Goal: Task Accomplishment & Management: Complete application form

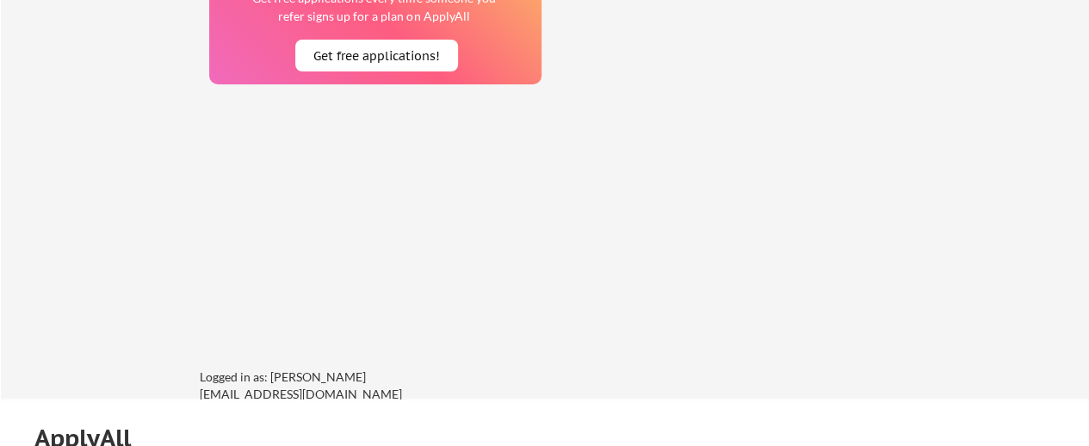
scroll to position [1485, 0]
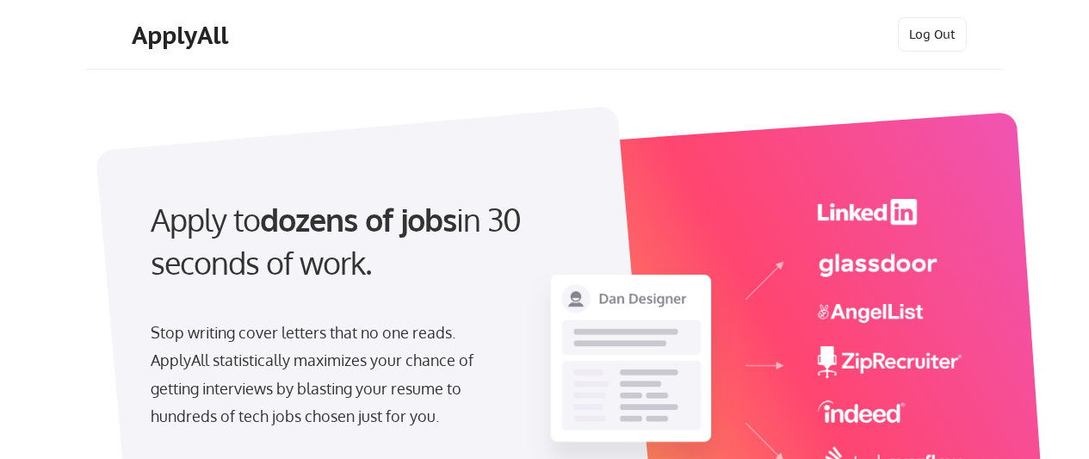
select select ""hr_recruiting""
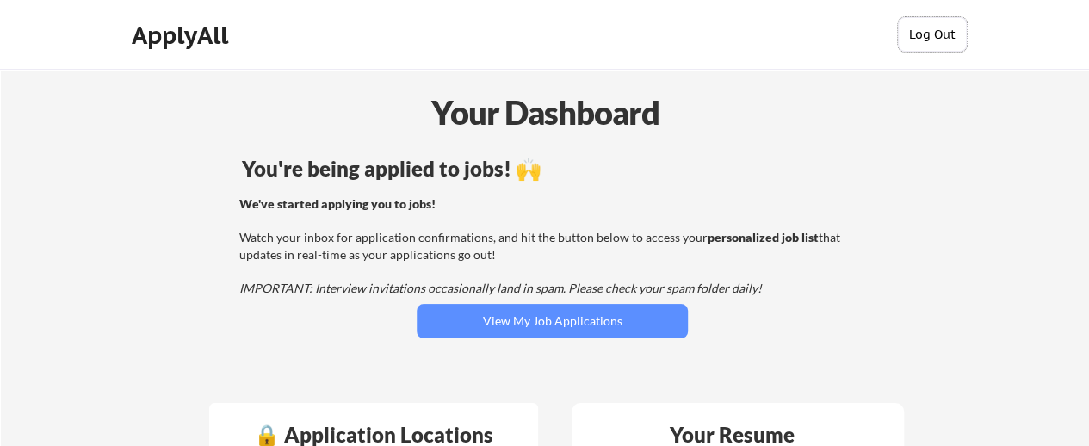
click at [918, 34] on button "Log Out" at bounding box center [932, 34] width 69 height 34
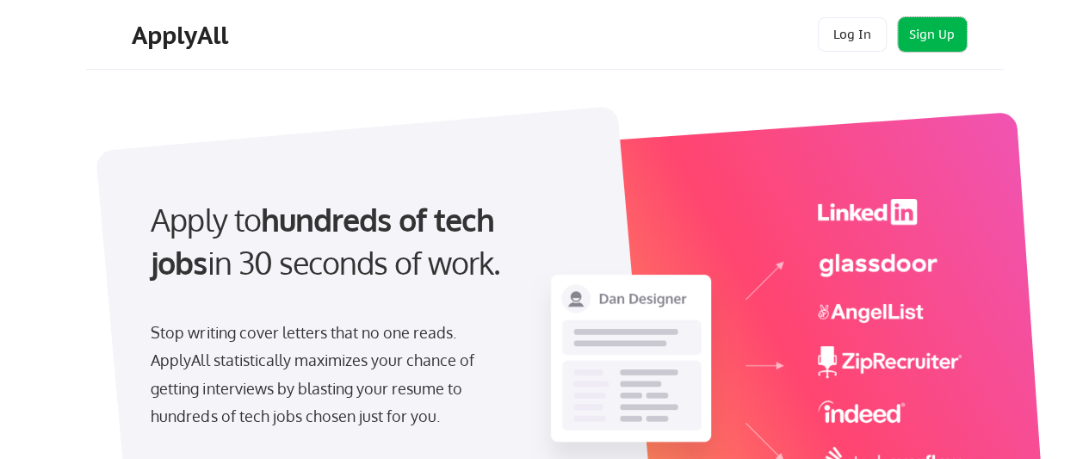
click at [918, 34] on button "Sign Up" at bounding box center [932, 34] width 69 height 34
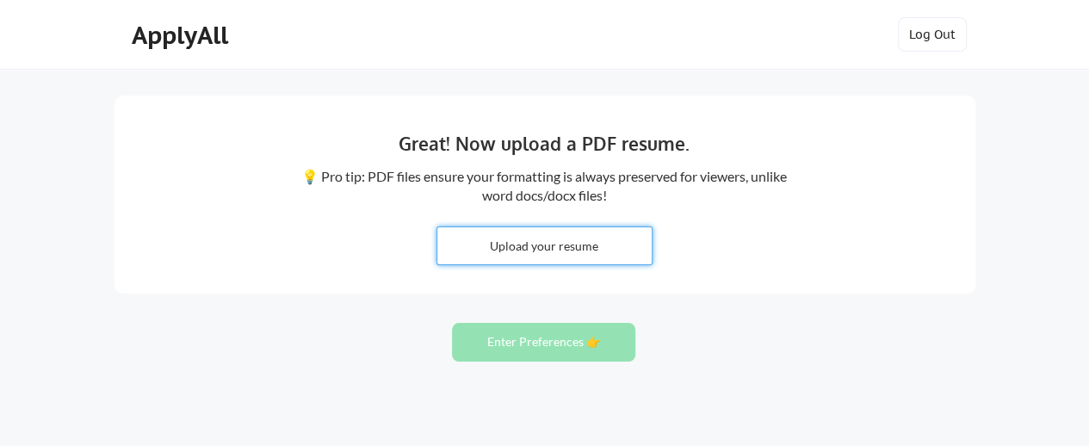
click at [608, 244] on input "file" at bounding box center [544, 245] width 214 height 37
type input "C:\fakepath\Wladimir Maldonado.pdf"
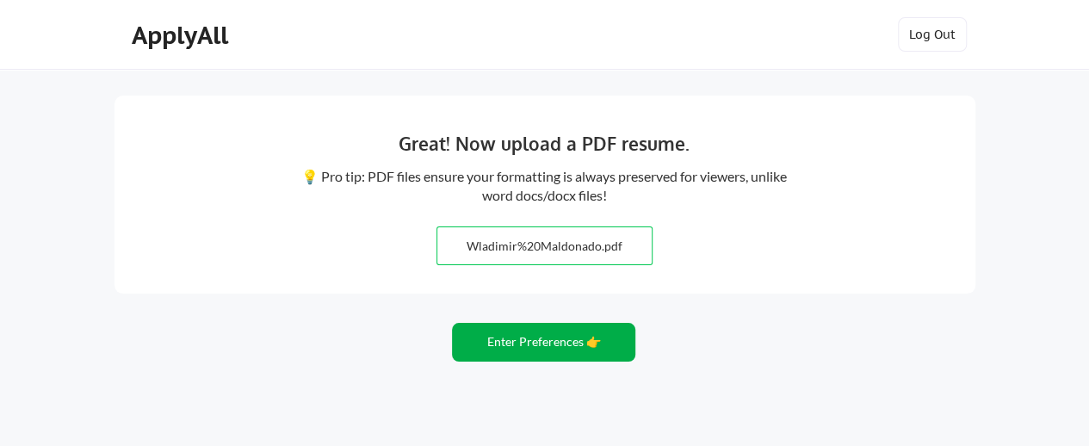
click at [505, 347] on button "Enter Preferences 👉" at bounding box center [543, 342] width 183 height 39
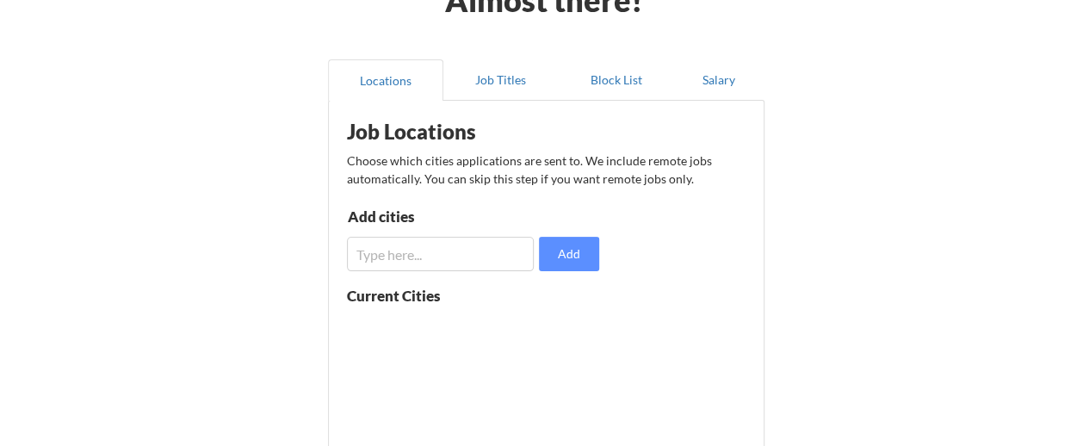
scroll to position [172, 0]
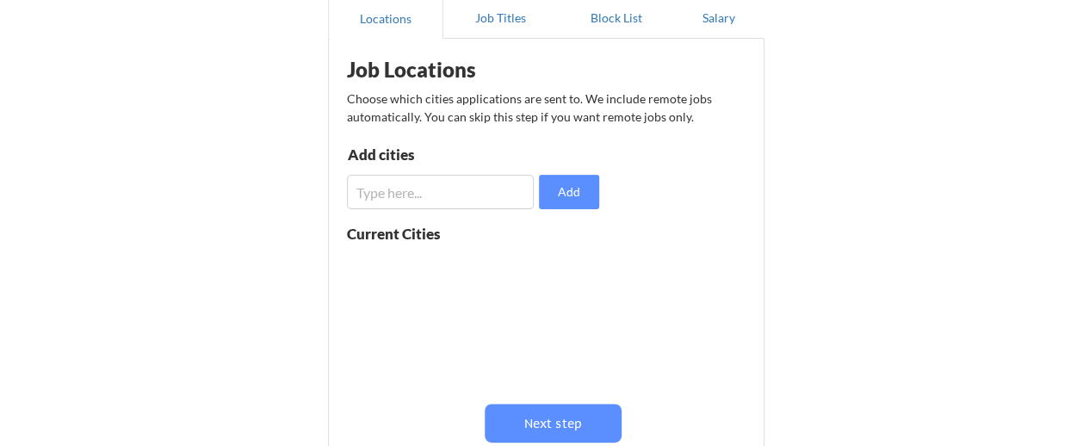
click at [412, 188] on input "input" at bounding box center [441, 192] width 188 height 34
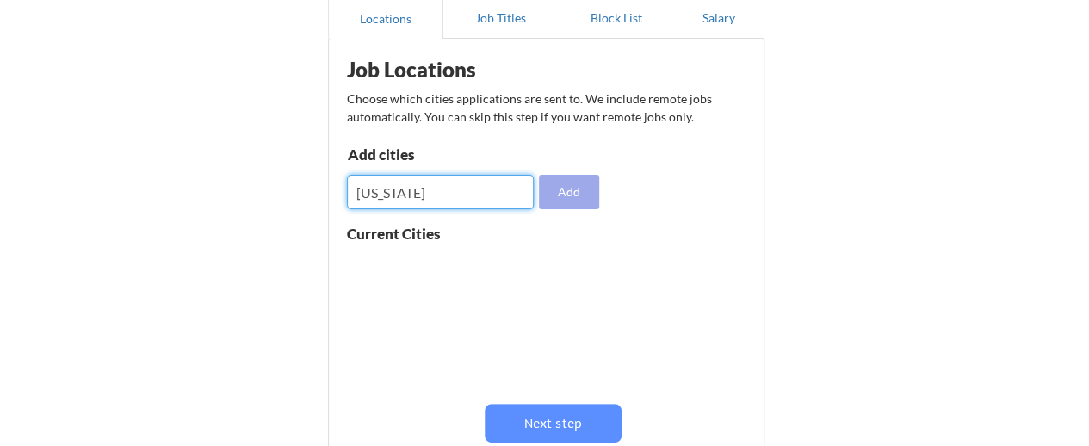
type input "[US_STATE]"
click at [567, 185] on button "Add" at bounding box center [569, 192] width 60 height 34
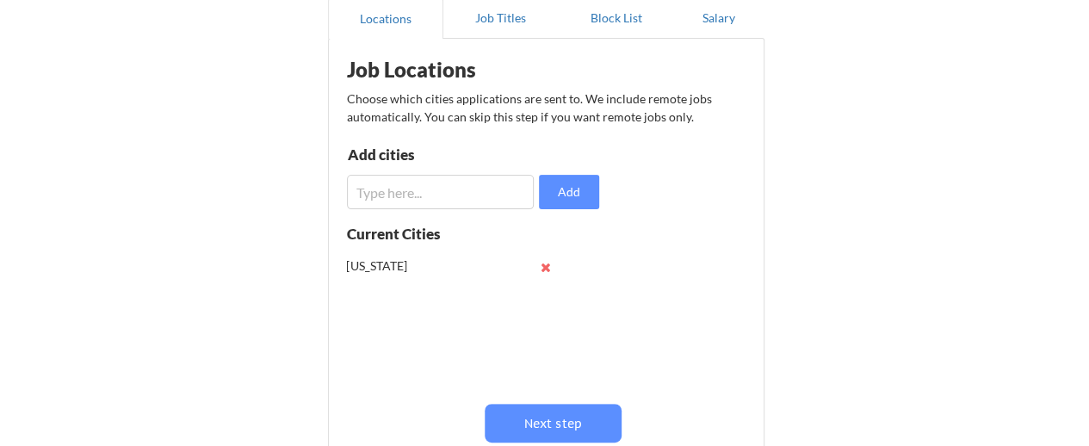
click at [488, 196] on input "input" at bounding box center [441, 192] width 188 height 34
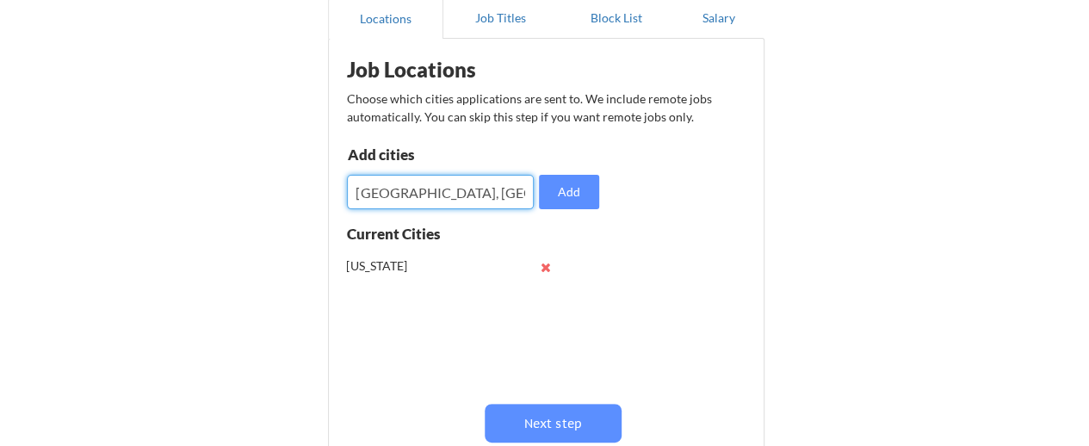
type input "[GEOGRAPHIC_DATA], [GEOGRAPHIC_DATA]"
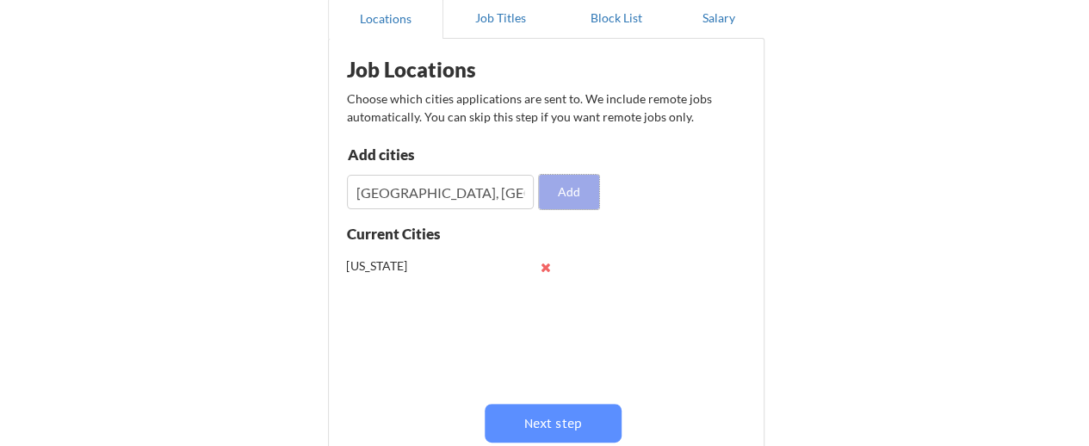
click at [577, 185] on button "Add" at bounding box center [569, 192] width 60 height 34
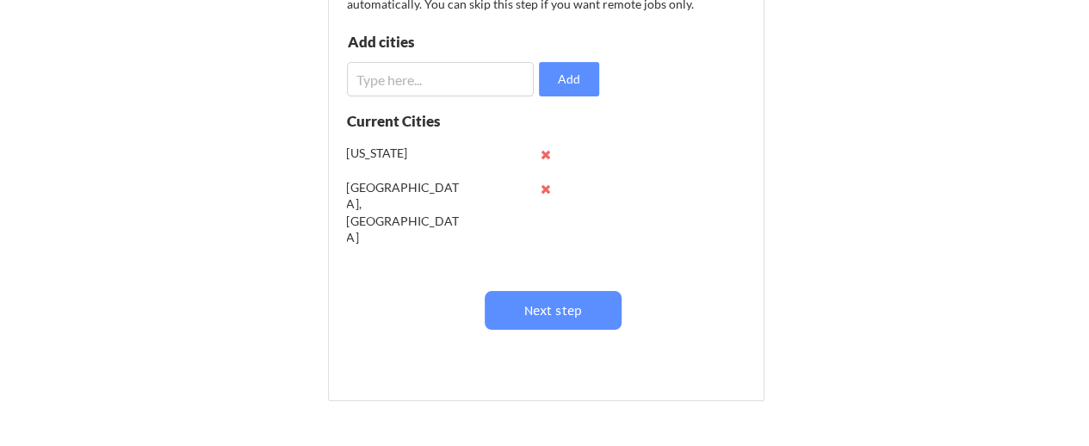
scroll to position [344, 0]
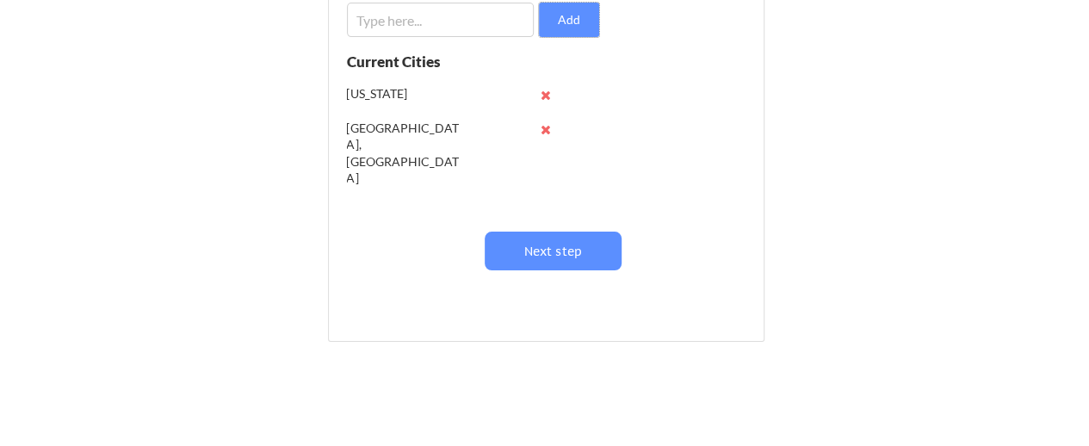
click at [381, 18] on input "input" at bounding box center [441, 20] width 188 height 34
paste input "[GEOGRAPHIC_DATA], [GEOGRAPHIC_DATA]"
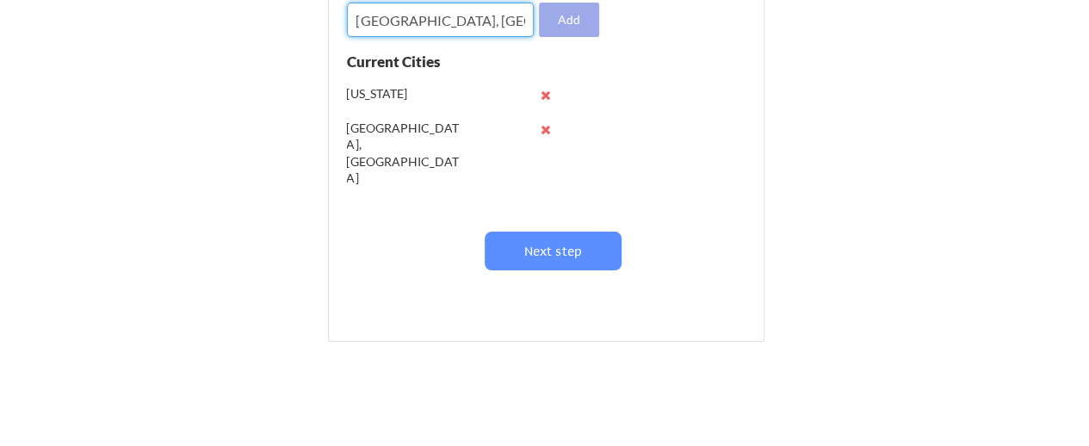
type input "[GEOGRAPHIC_DATA], [GEOGRAPHIC_DATA]"
click at [574, 28] on button "Add" at bounding box center [569, 20] width 60 height 34
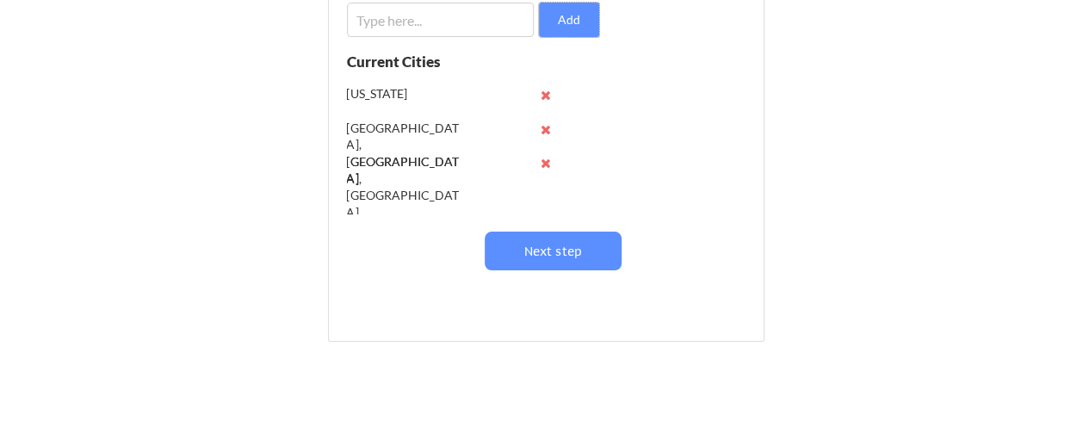
scroll to position [258, 0]
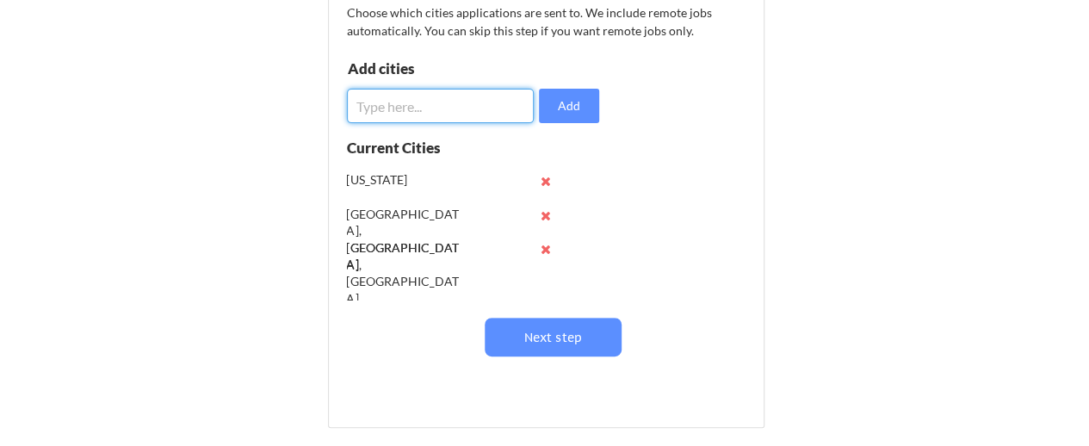
click at [451, 113] on input "input" at bounding box center [441, 106] width 188 height 34
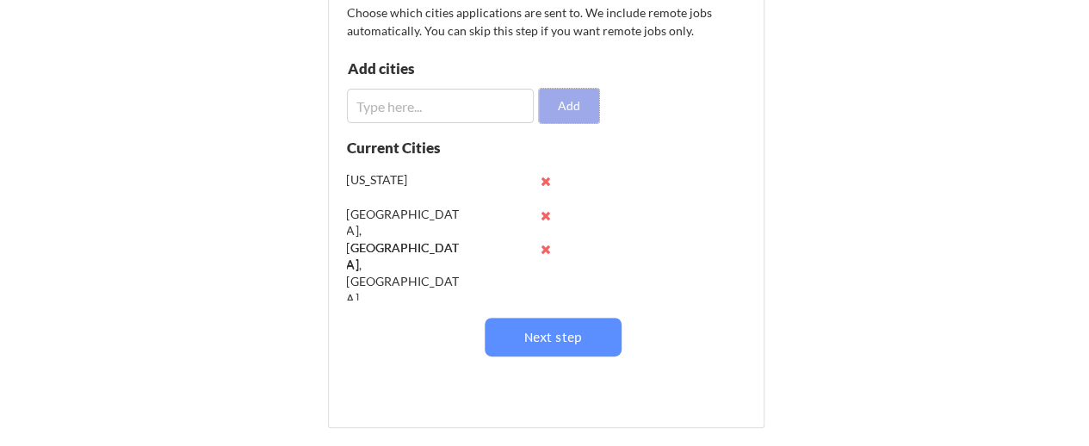
click at [567, 111] on button "Add" at bounding box center [569, 106] width 60 height 34
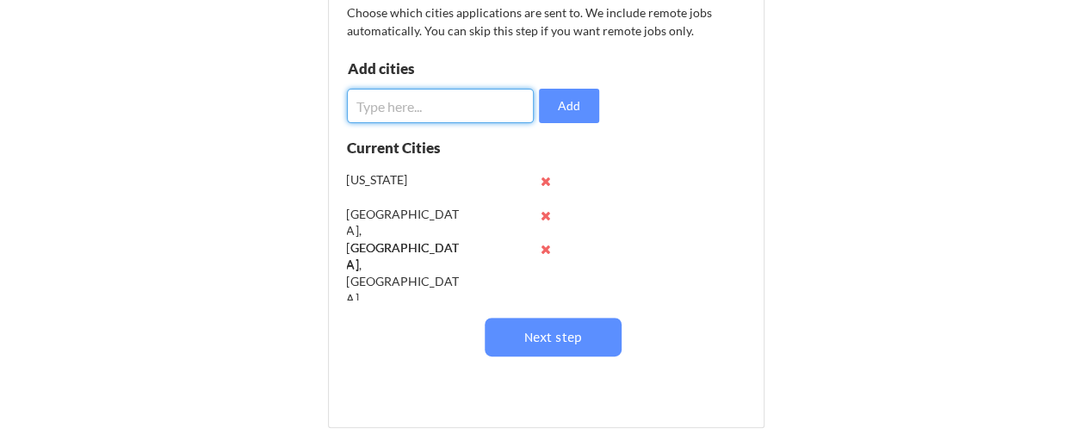
click at [455, 108] on input "input" at bounding box center [441, 106] width 188 height 34
type input "[GEOGRAPHIC_DATA]"
click at [560, 108] on button "Add" at bounding box center [569, 106] width 60 height 34
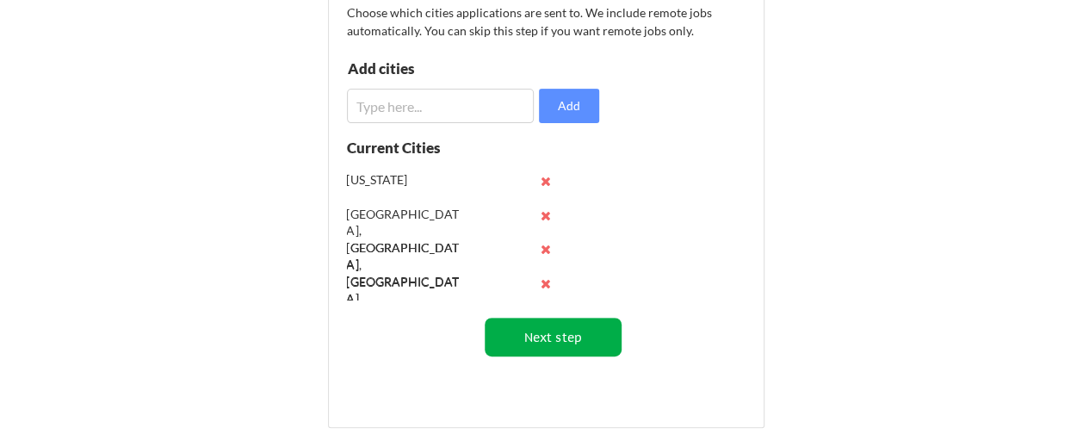
click at [560, 338] on button "Next step" at bounding box center [553, 337] width 137 height 39
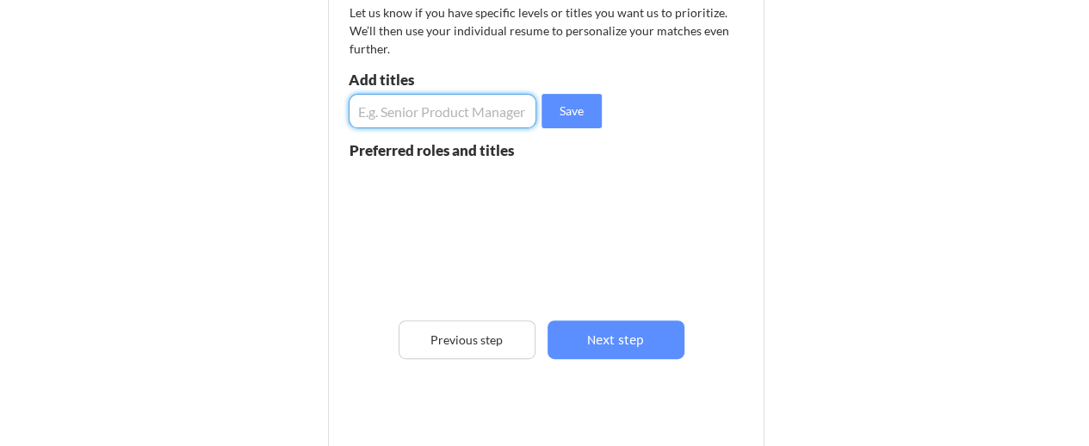
click at [423, 108] on input "input" at bounding box center [443, 111] width 189 height 34
type input "Plant Manager"
click at [575, 109] on button "Save" at bounding box center [572, 111] width 60 height 34
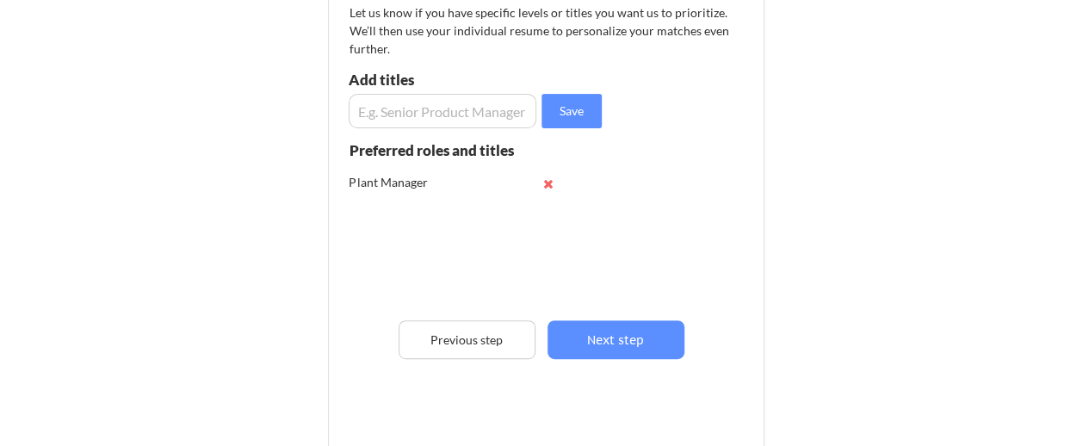
click at [446, 124] on input "input" at bounding box center [443, 111] width 189 height 34
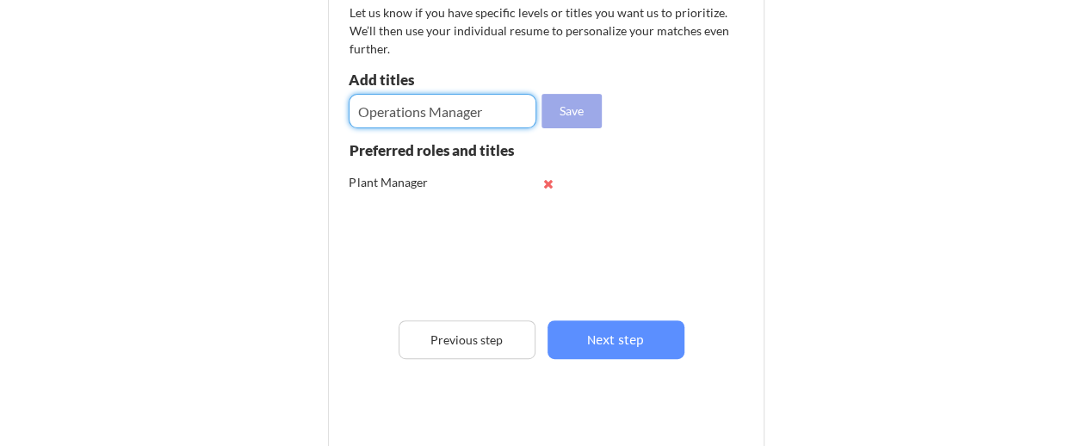
type input "Operations Manager"
click at [575, 111] on button "Save" at bounding box center [572, 111] width 60 height 34
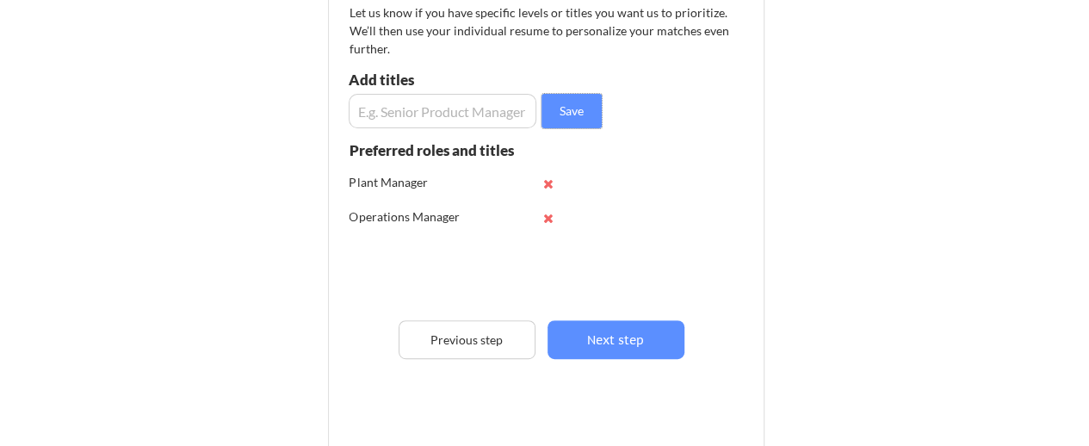
click at [431, 115] on input "input" at bounding box center [443, 111] width 189 height 34
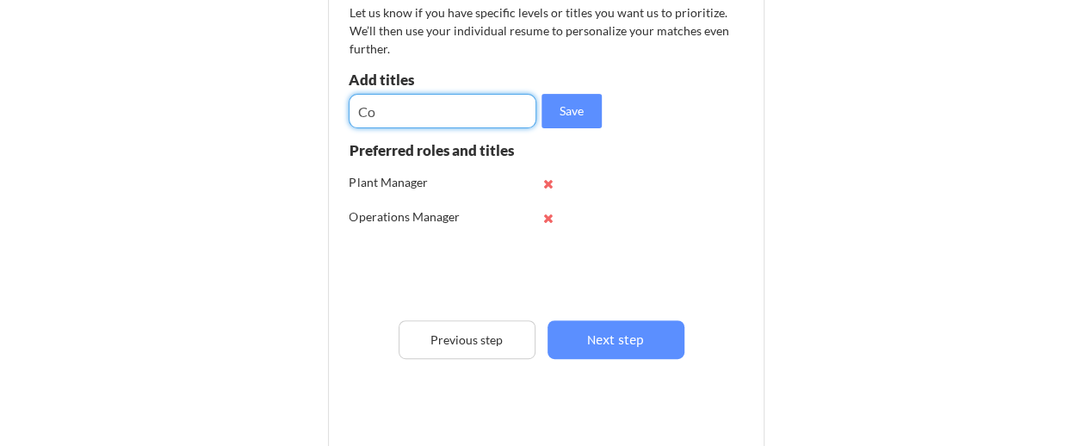
type input "C"
type input "Consultant"
click at [566, 110] on div "Preferred Job Titles Let us know if you have specific levels or titles you want…" at bounding box center [550, 201] width 425 height 480
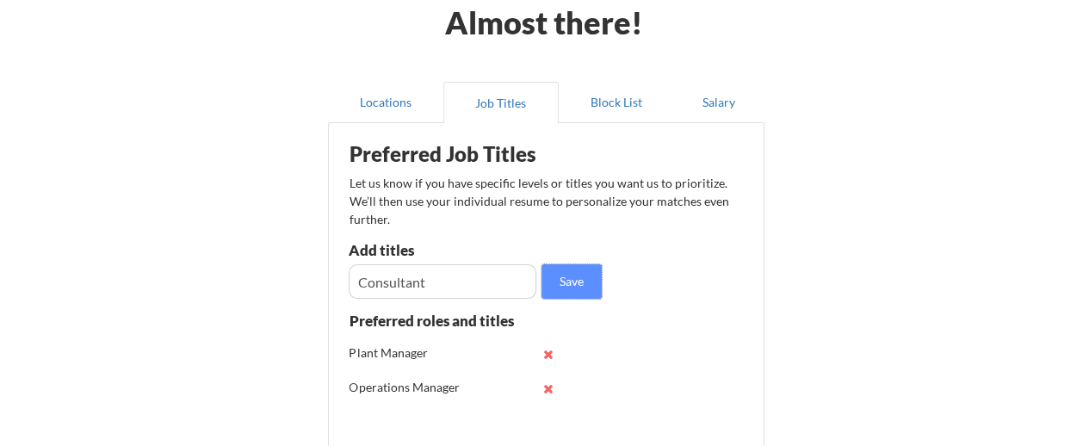
scroll to position [86, 0]
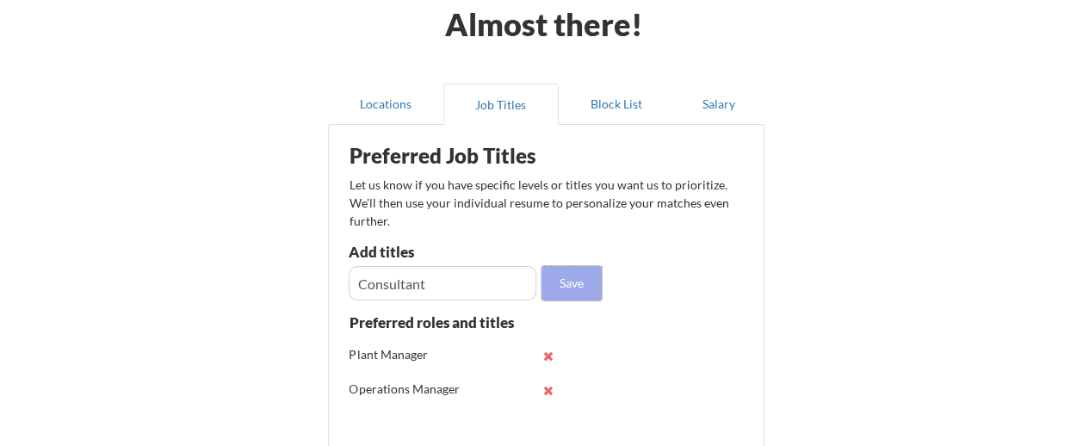
click at [553, 285] on button "Save" at bounding box center [572, 283] width 60 height 34
click at [441, 273] on input "input" at bounding box center [443, 283] width 189 height 34
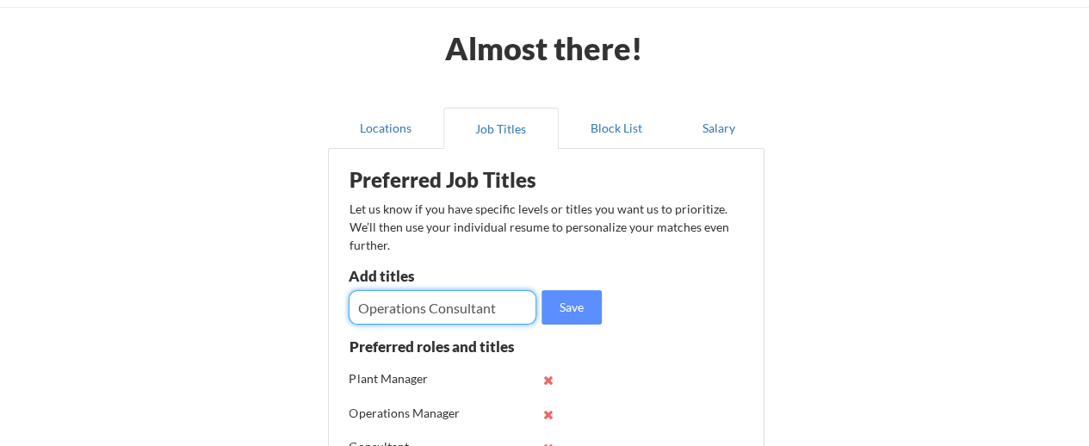
scroll to position [0, 0]
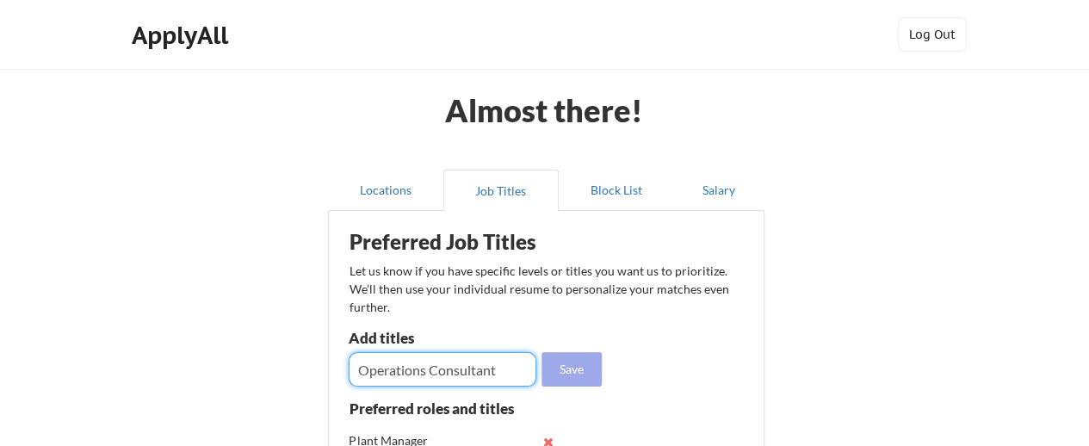
type input "Operations Consultant"
click at [565, 375] on button "Save" at bounding box center [572, 369] width 60 height 34
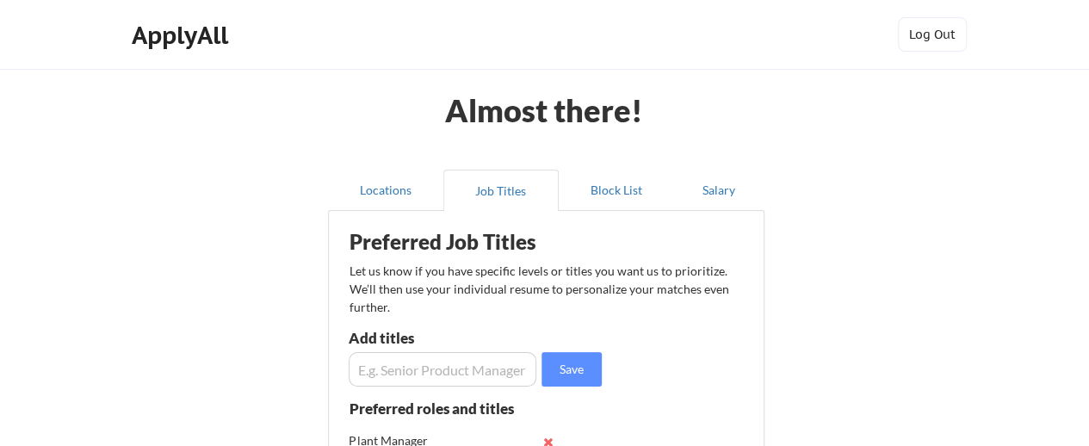
click at [444, 376] on input "input" at bounding box center [443, 369] width 189 height 34
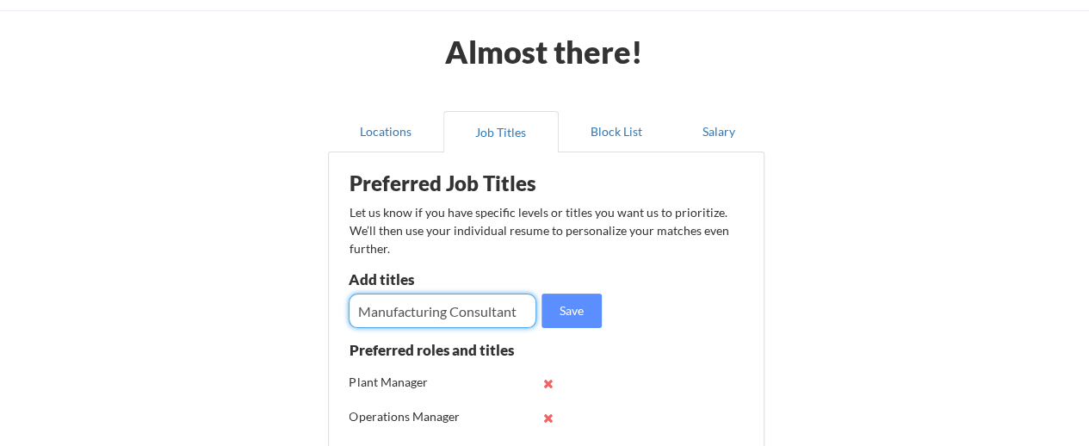
scroll to position [86, 0]
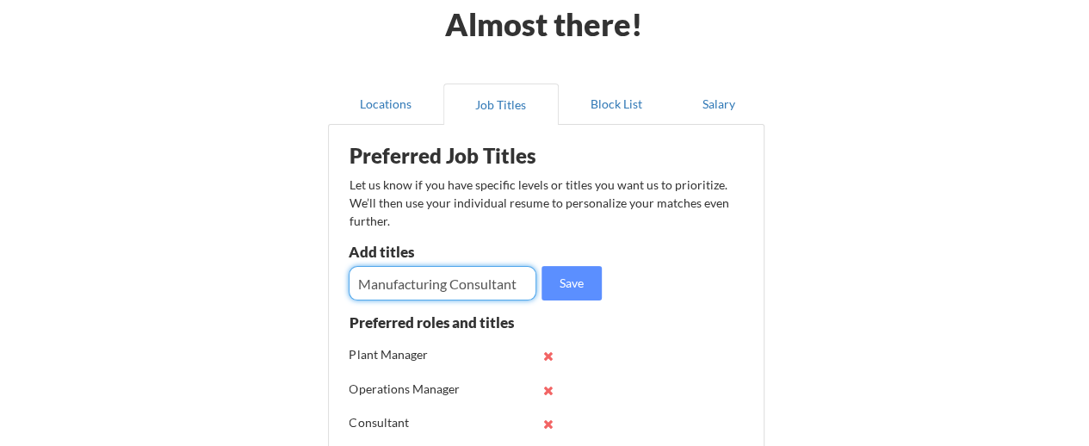
type input "Manufacturing Consultant"
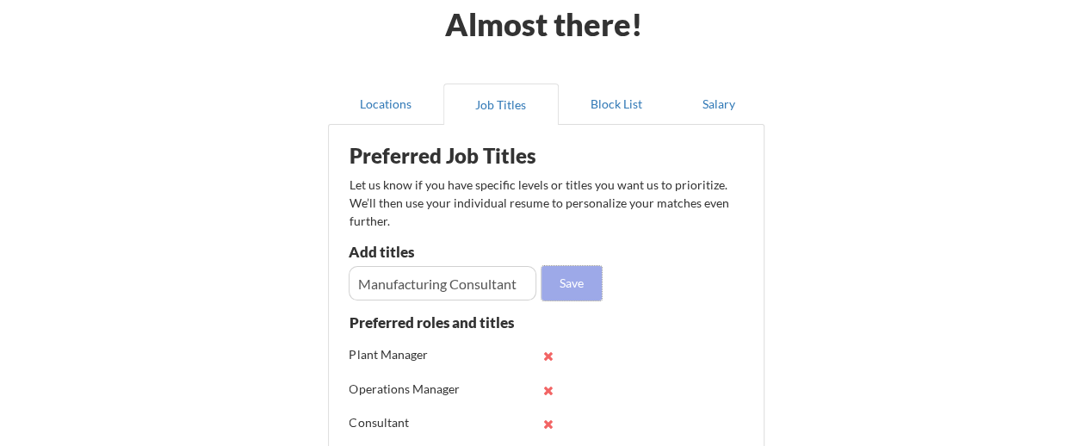
click at [577, 290] on button "Save" at bounding box center [572, 283] width 60 height 34
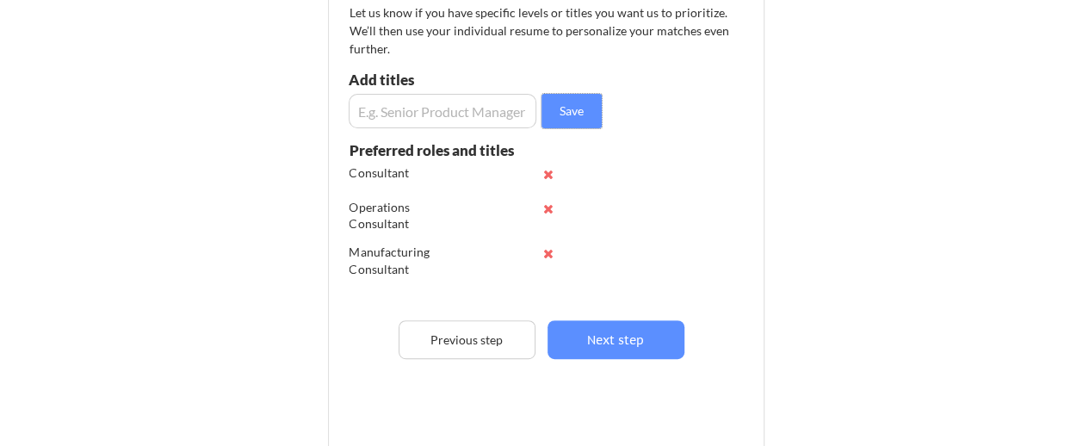
scroll to position [90, 0]
click at [431, 105] on input "input" at bounding box center [443, 111] width 189 height 34
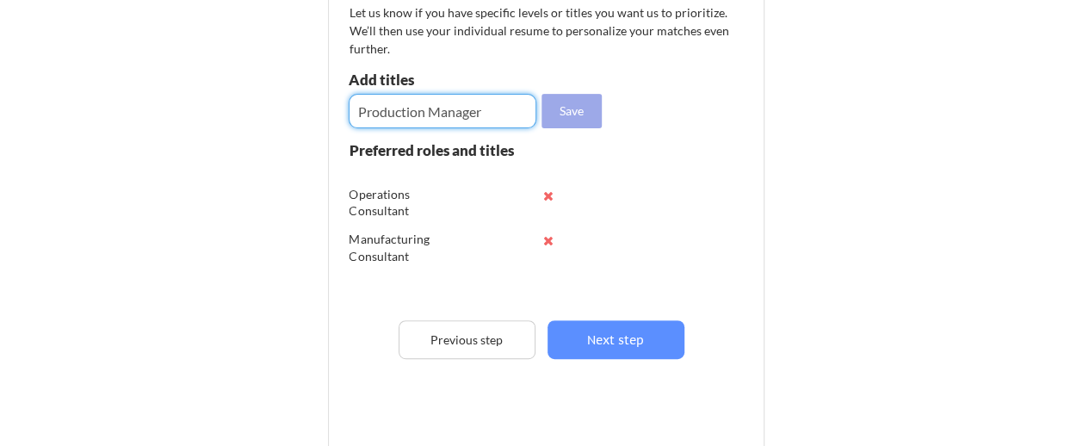
type input "Production Manager"
click at [568, 113] on button "Save" at bounding box center [572, 111] width 60 height 34
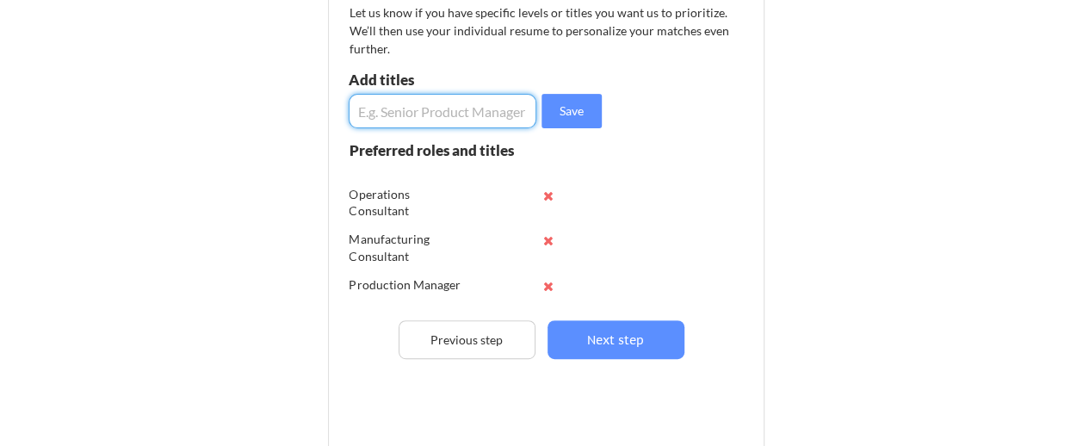
click at [444, 120] on input "input" at bounding box center [443, 111] width 189 height 34
click at [443, 113] on input "input" at bounding box center [443, 111] width 189 height 34
type input "Operations Director"
click at [558, 112] on button "Save" at bounding box center [572, 111] width 60 height 34
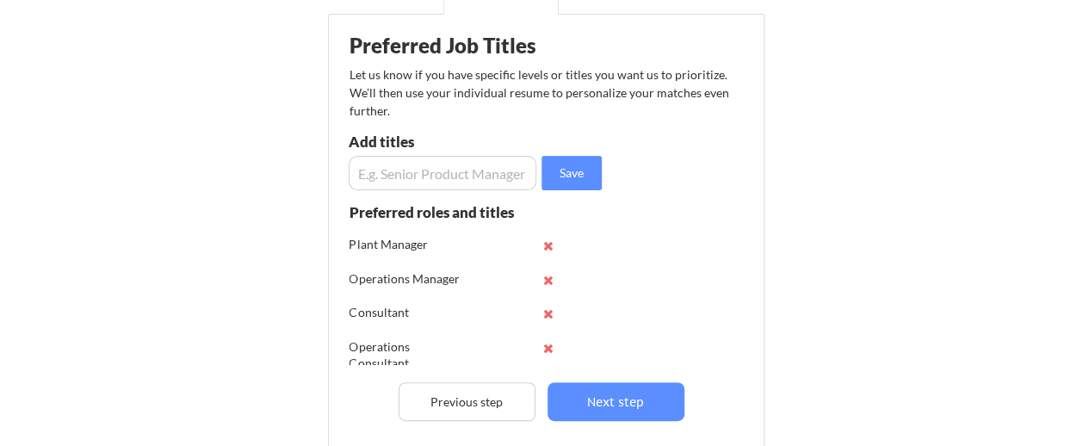
scroll to position [172, 0]
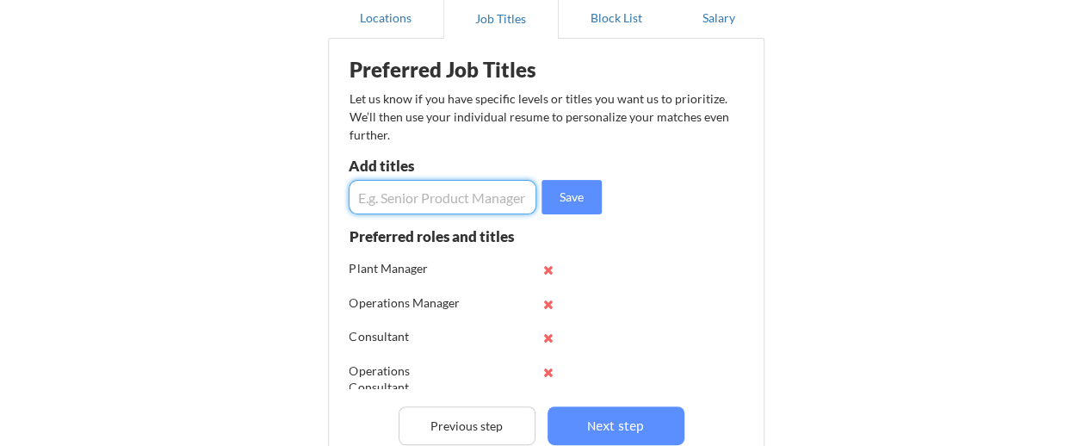
click at [510, 194] on input "input" at bounding box center [443, 197] width 189 height 34
type input "Operations Excellence Manager"
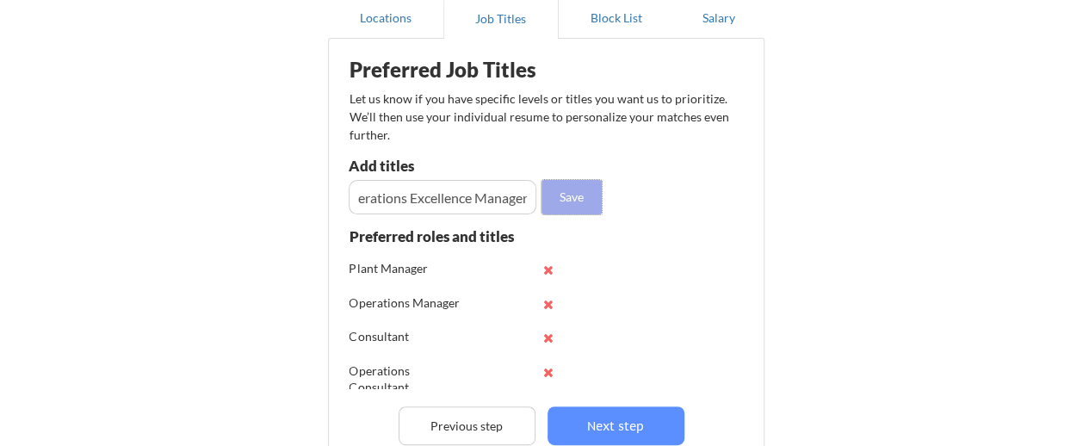
scroll to position [0, 0]
click at [577, 192] on button "Save" at bounding box center [572, 197] width 60 height 34
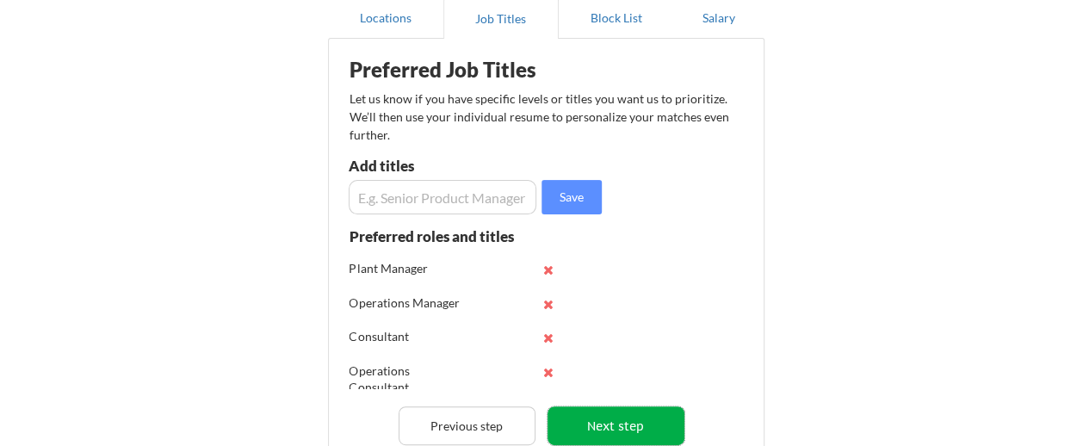
click at [592, 425] on button "Next step" at bounding box center [616, 425] width 137 height 39
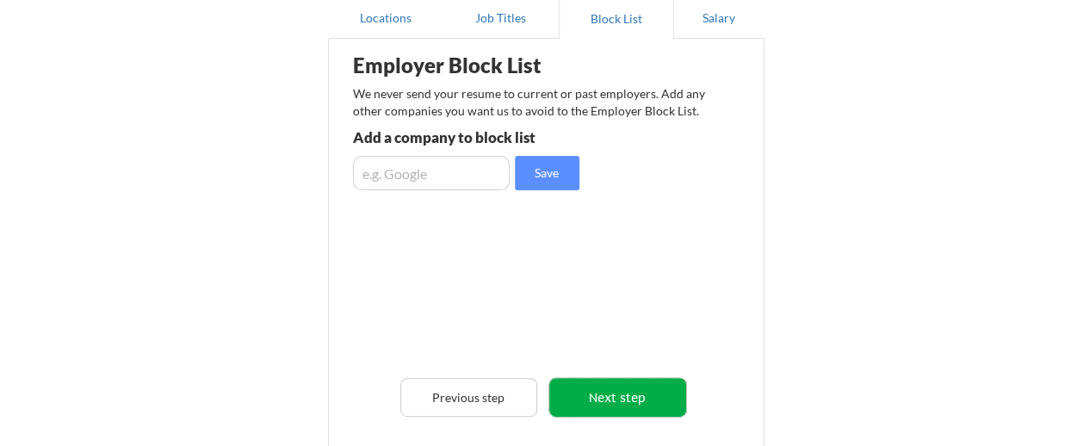
click at [614, 399] on button "Next step" at bounding box center [617, 397] width 137 height 39
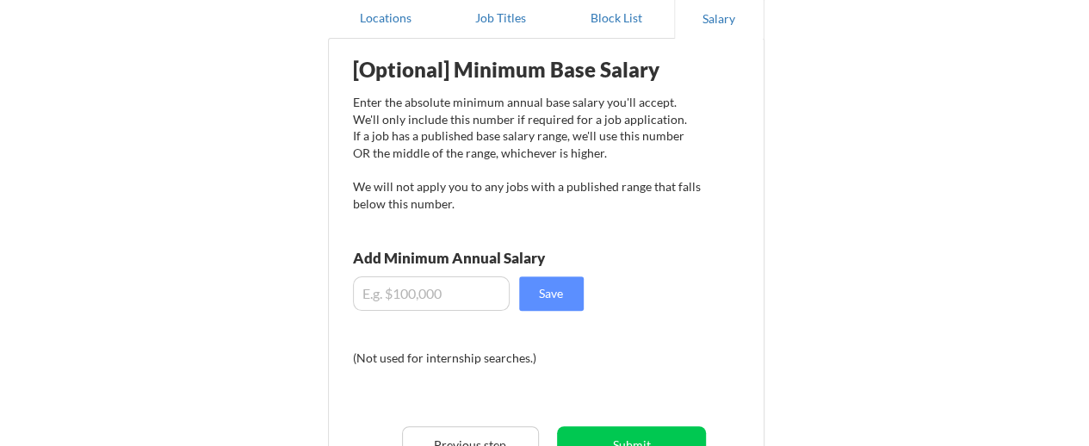
click at [425, 293] on input "input" at bounding box center [431, 293] width 157 height 34
click at [451, 293] on input "input" at bounding box center [431, 293] width 157 height 34
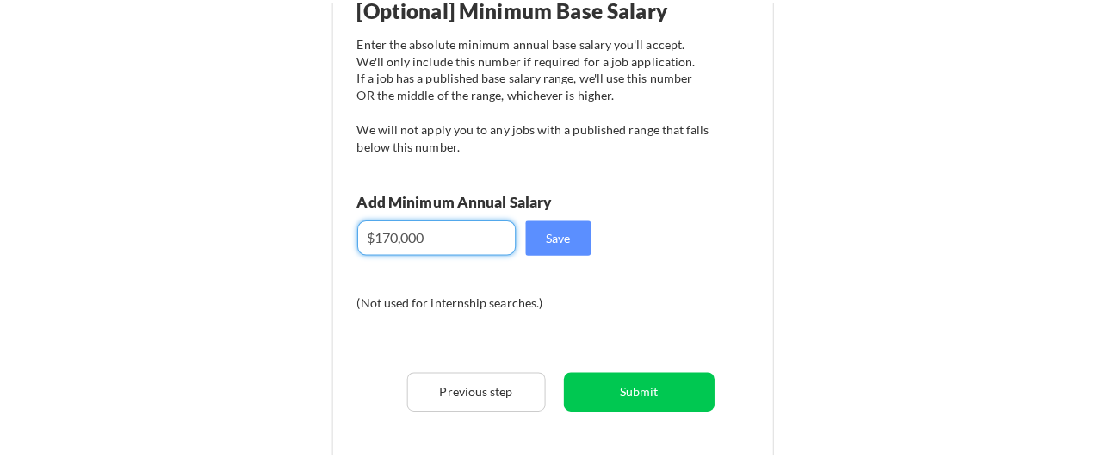
scroll to position [258, 0]
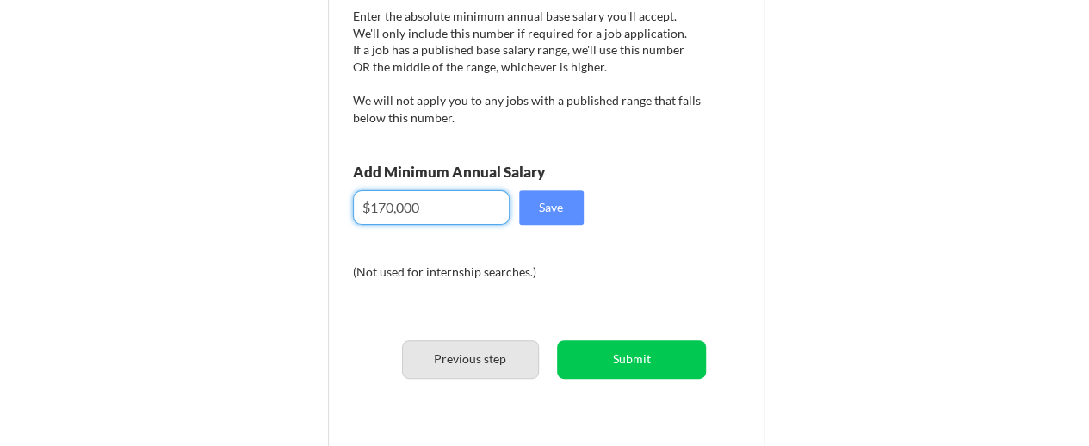
type input "$170,000"
click at [455, 349] on button "Previous step" at bounding box center [470, 359] width 137 height 39
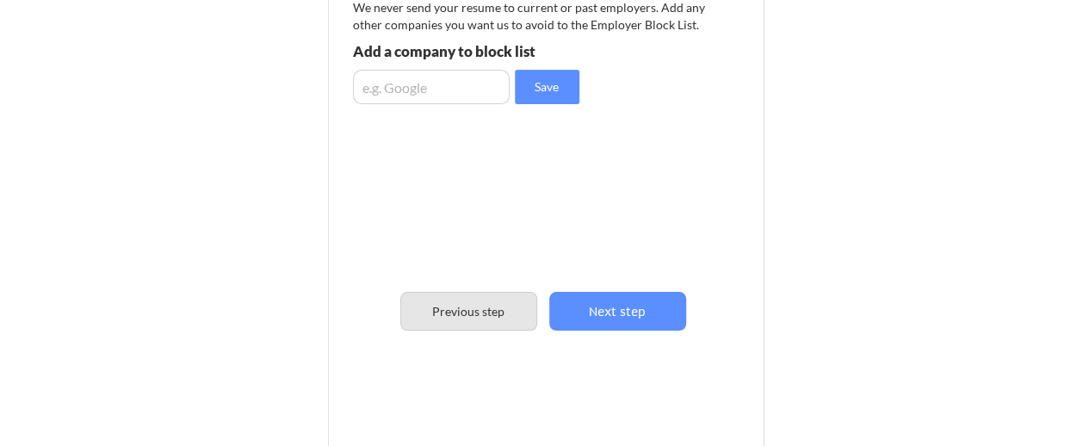
click at [461, 307] on button "Previous step" at bounding box center [468, 311] width 137 height 39
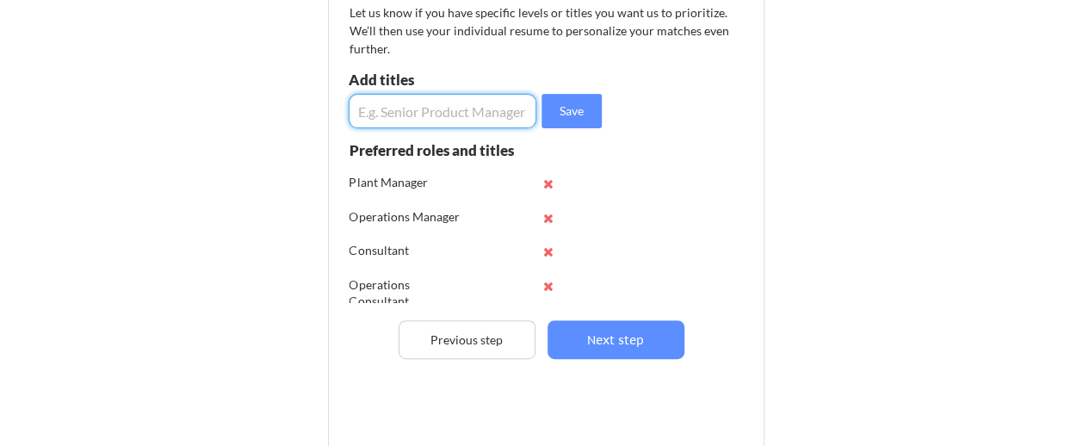
click at [404, 99] on input "input" at bounding box center [443, 111] width 189 height 34
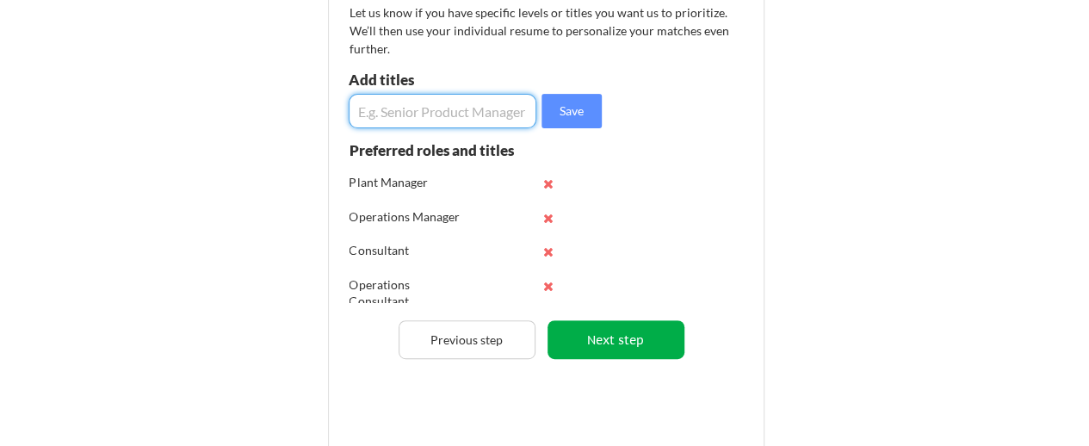
click at [631, 335] on button "Next step" at bounding box center [616, 339] width 137 height 39
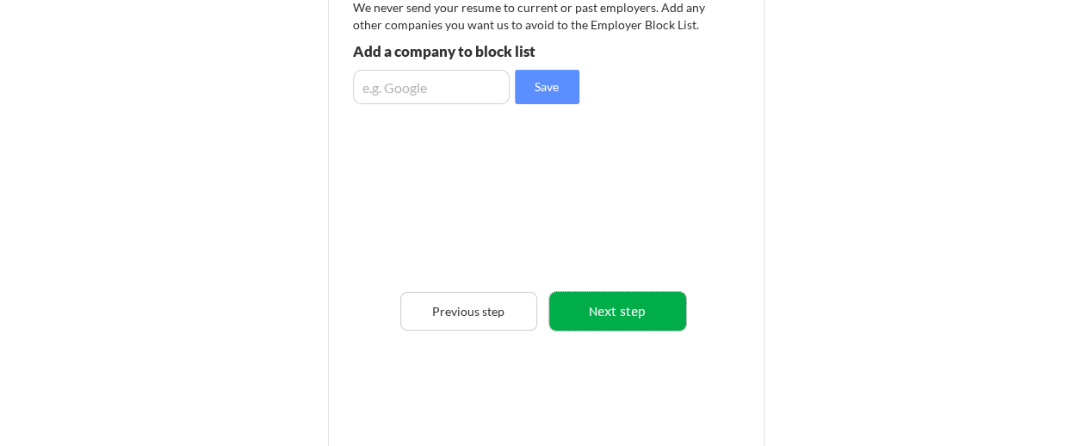
click at [628, 312] on button "Next step" at bounding box center [617, 311] width 137 height 39
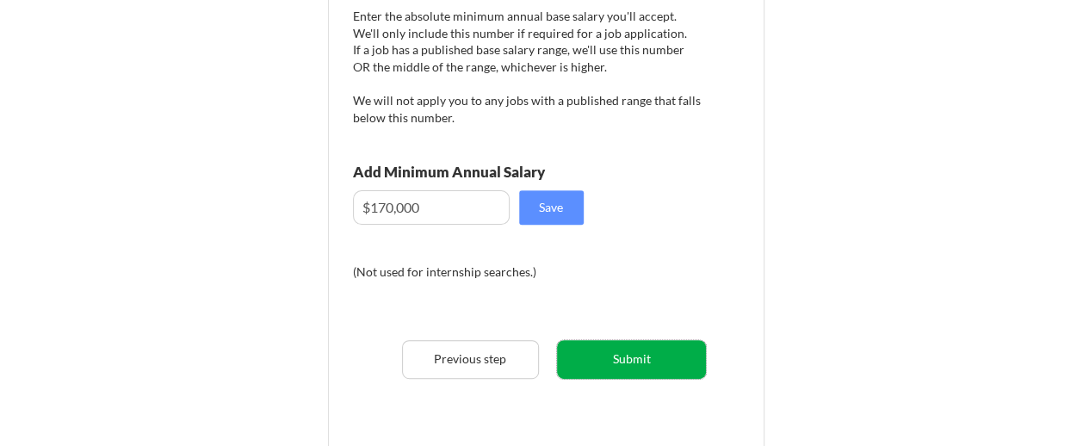
drag, startPoint x: 598, startPoint y: 364, endPoint x: 596, endPoint y: 261, distance: 103.4
click at [598, 265] on div "[Optional] Minimum Base Salary Enter the absolute minimum annual base salary yo…" at bounding box center [550, 207] width 425 height 493
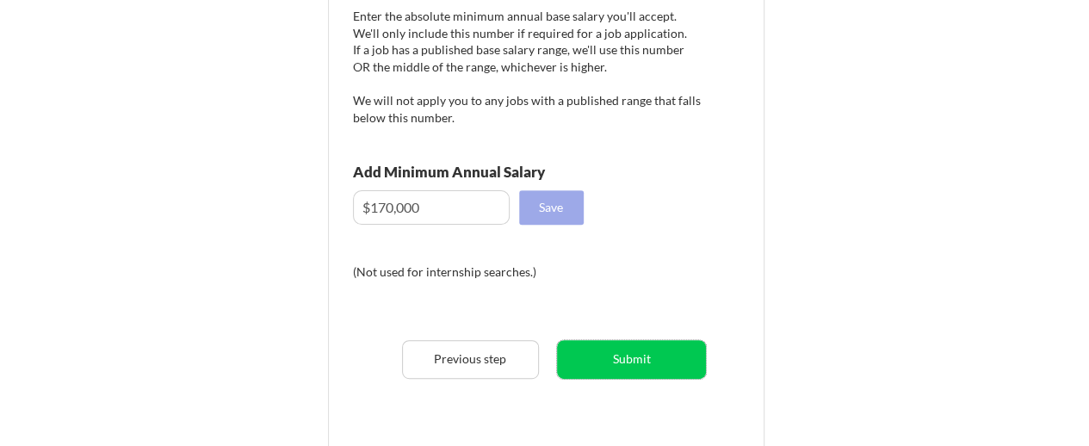
click at [558, 206] on button "Save" at bounding box center [551, 207] width 65 height 34
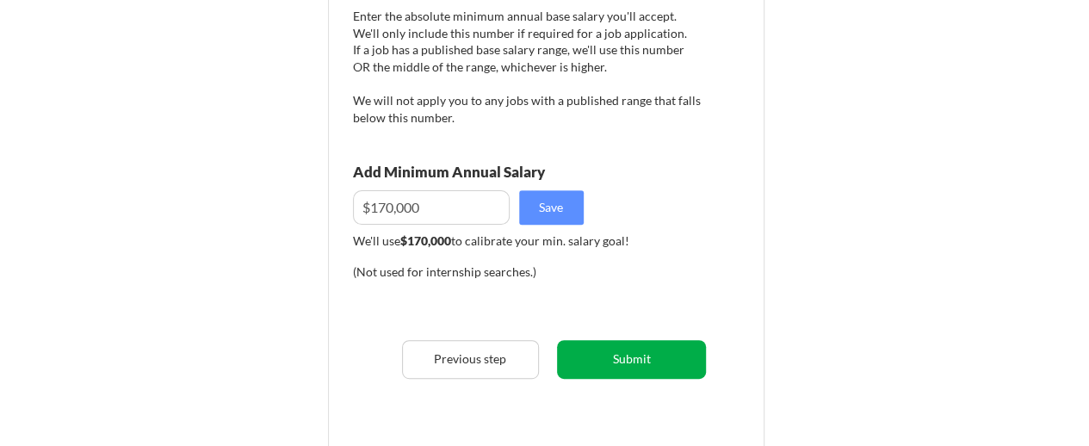
click at [630, 359] on button "Submit" at bounding box center [631, 359] width 149 height 39
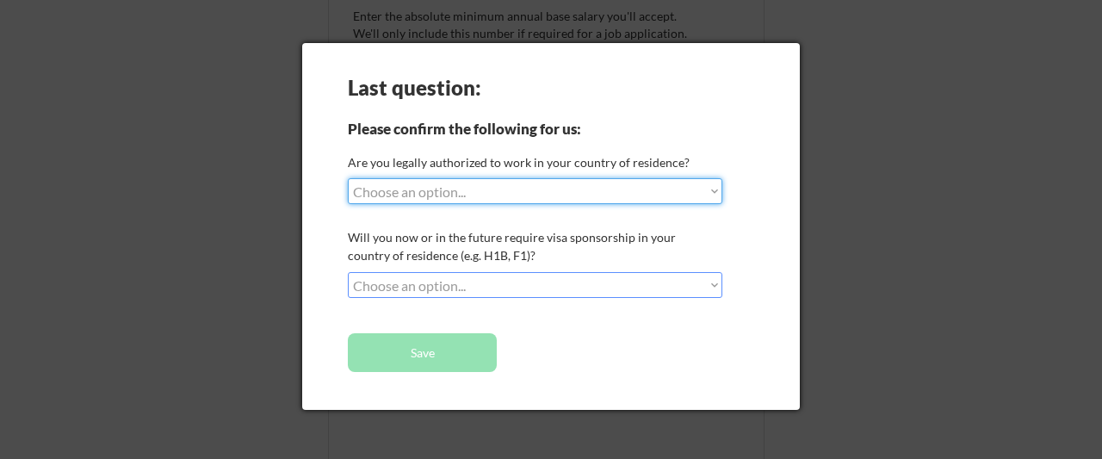
click at [481, 193] on select "Choose an option... Yes, I am a US Citizen Yes, I am a Canadian Citizen Yes, I …" at bounding box center [535, 191] width 375 height 26
select select ""yes__i_am_a_us_citizen""
click at [348, 178] on select "Choose an option... Yes, I am a US Citizen Yes, I am a Canadian Citizen Yes, I …" at bounding box center [535, 191] width 375 height 26
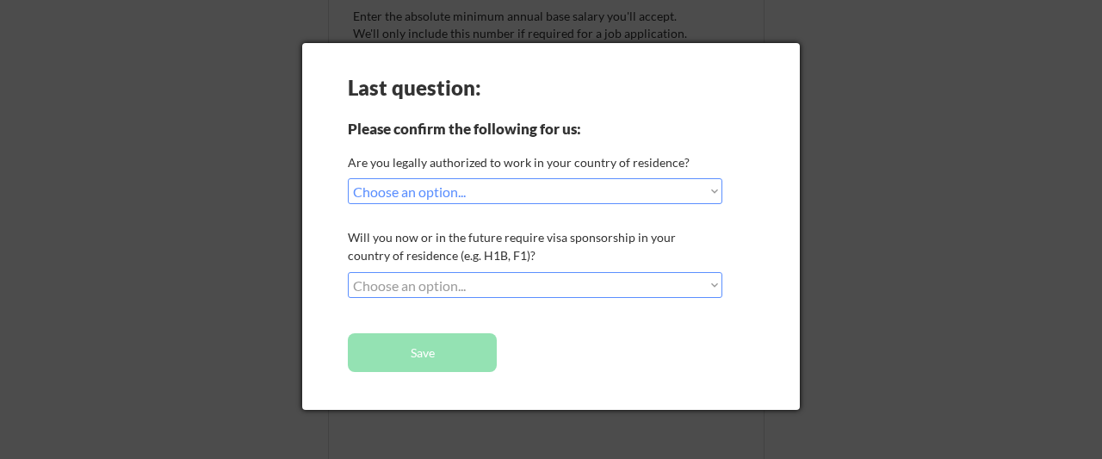
click at [475, 287] on select "Choose an option... No, I will not need sponsorship Yes, I will need sponsorship" at bounding box center [535, 285] width 375 height 26
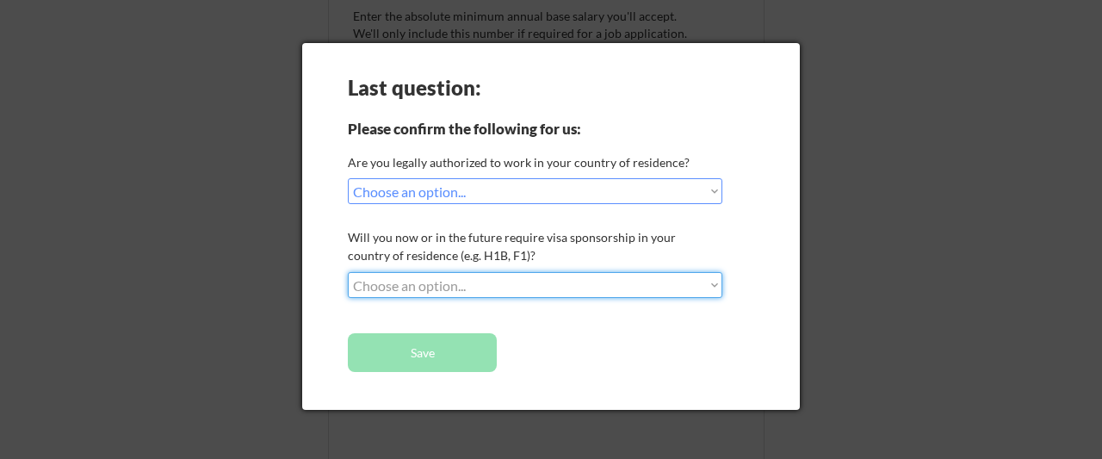
select select ""no__i_will_not_need_sponsorship""
click at [348, 272] on select "Choose an option... No, I will not need sponsorship Yes, I will need sponsorship" at bounding box center [535, 285] width 375 height 26
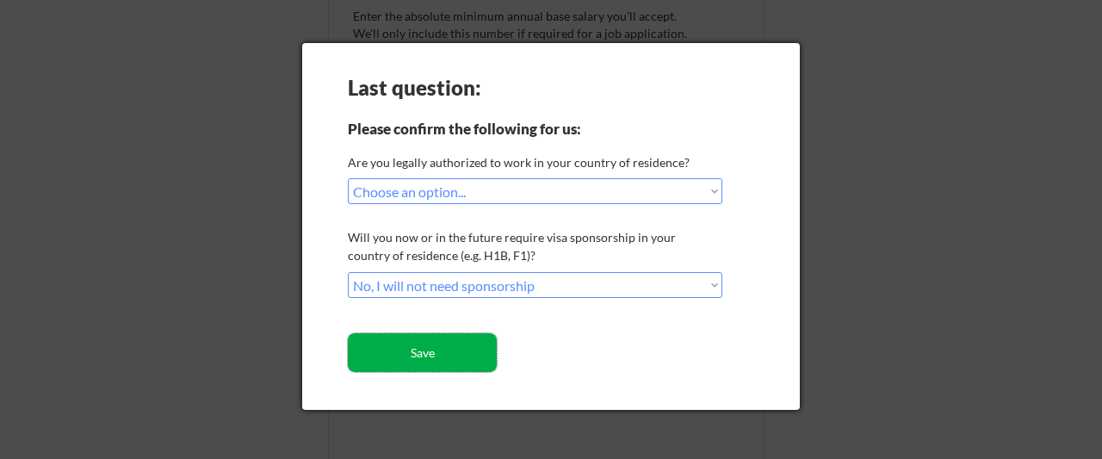
click at [462, 359] on button "Save" at bounding box center [422, 352] width 149 height 39
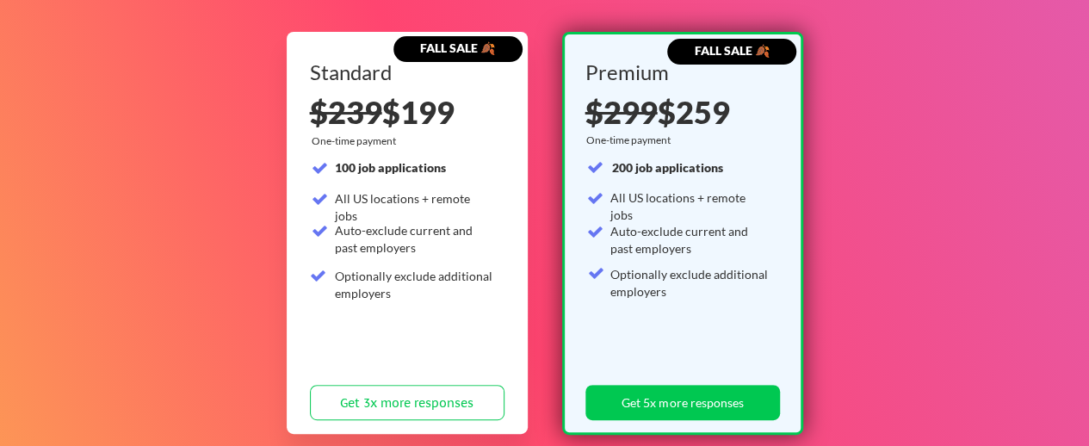
scroll to position [258, 0]
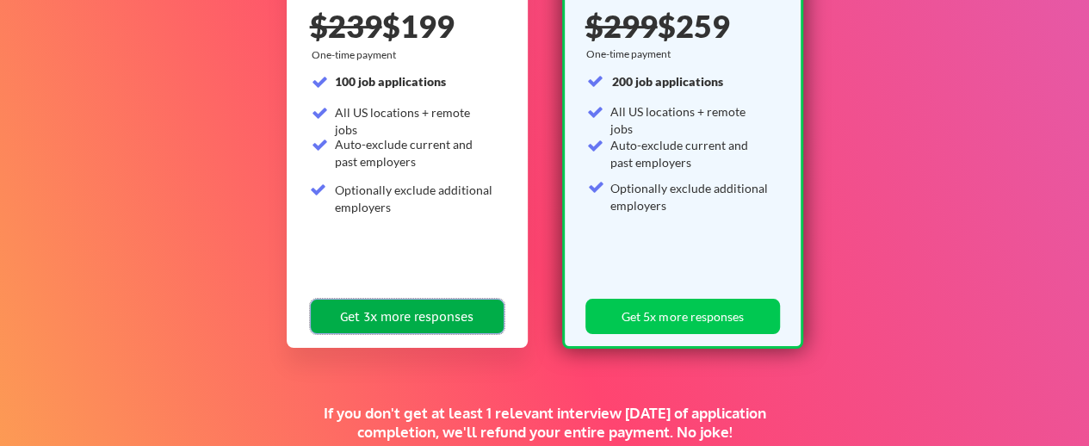
click at [443, 318] on button "Get 3x more responses" at bounding box center [407, 316] width 195 height 35
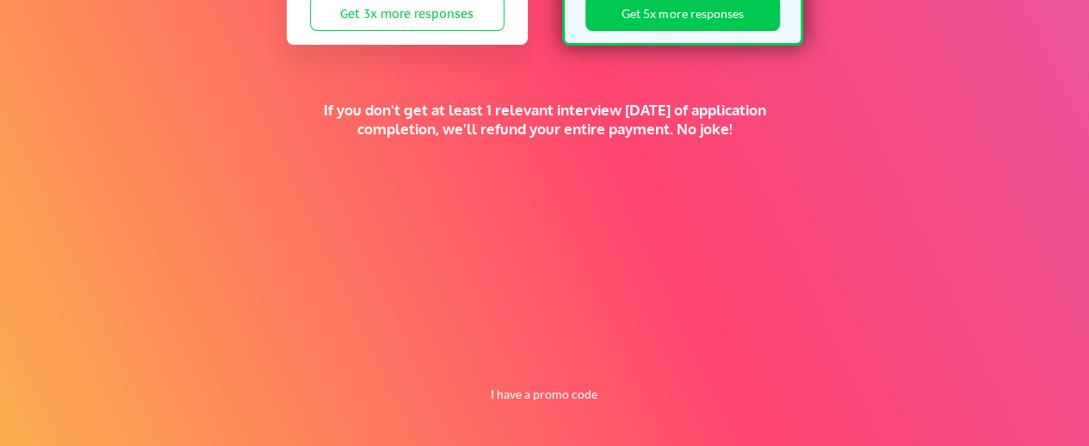
scroll to position [564, 0]
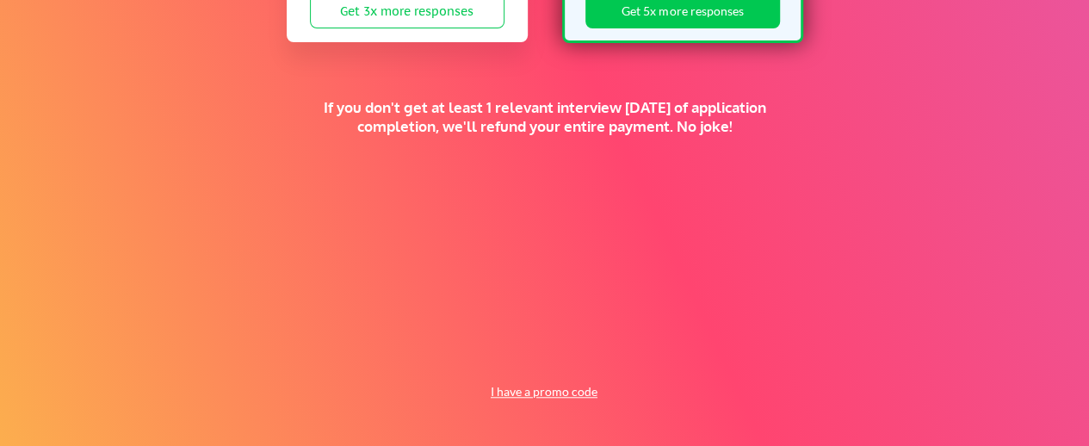
click at [555, 394] on button "I have a promo code" at bounding box center [544, 391] width 127 height 21
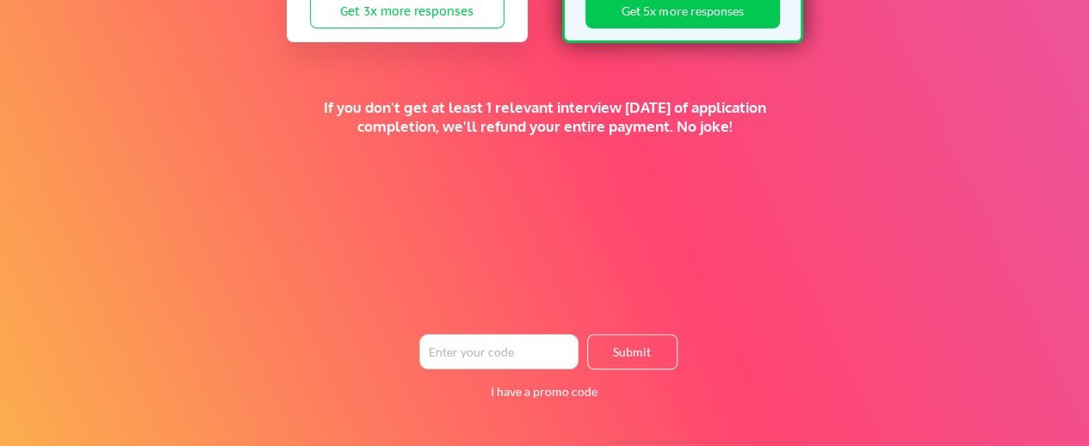
click at [499, 345] on input "input" at bounding box center [498, 351] width 159 height 35
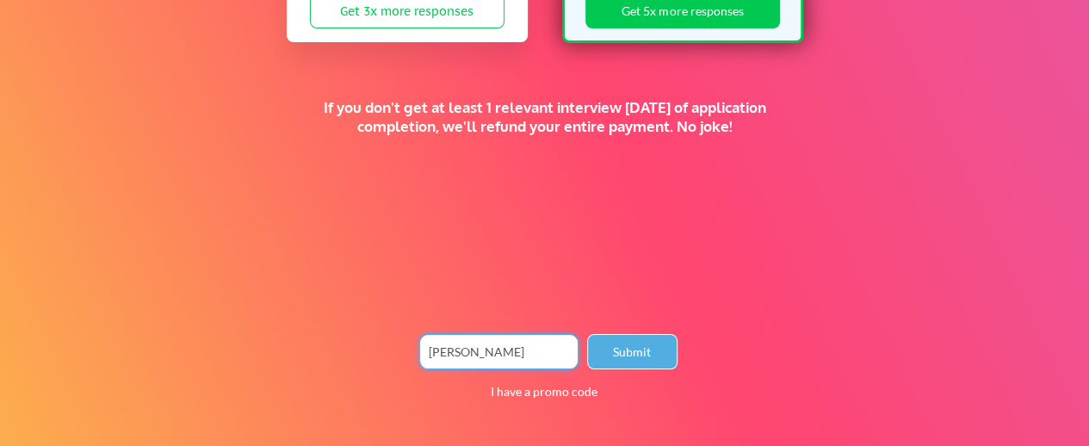
type input "MIRIAM"
click at [648, 349] on button "Submit" at bounding box center [632, 351] width 90 height 35
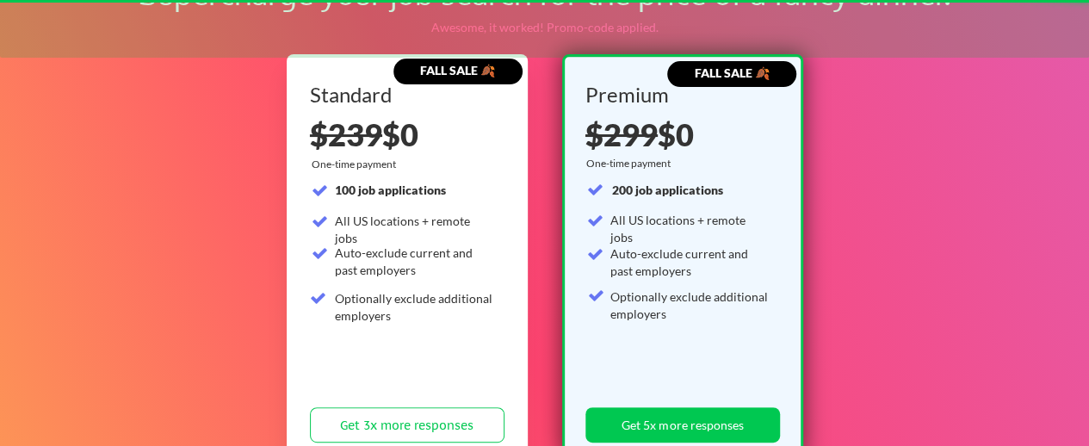
scroll to position [119, 0]
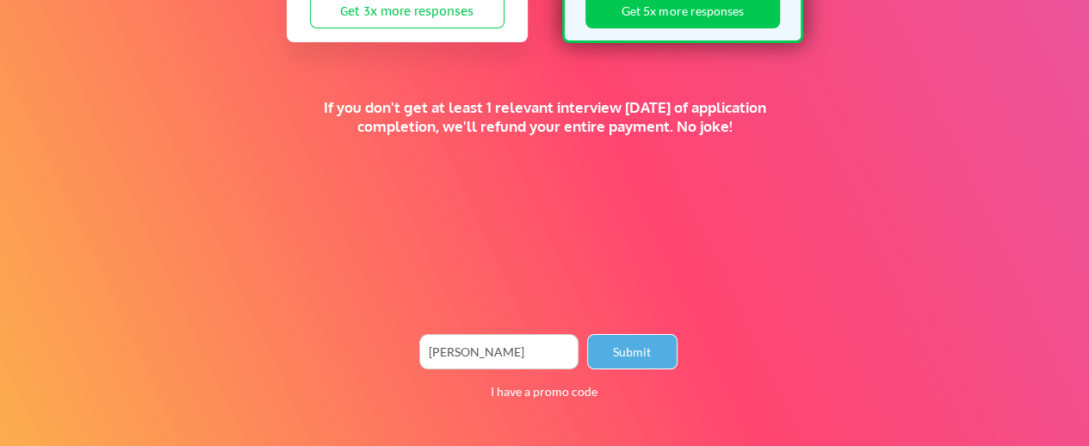
click at [634, 352] on button "Submit" at bounding box center [632, 351] width 90 height 35
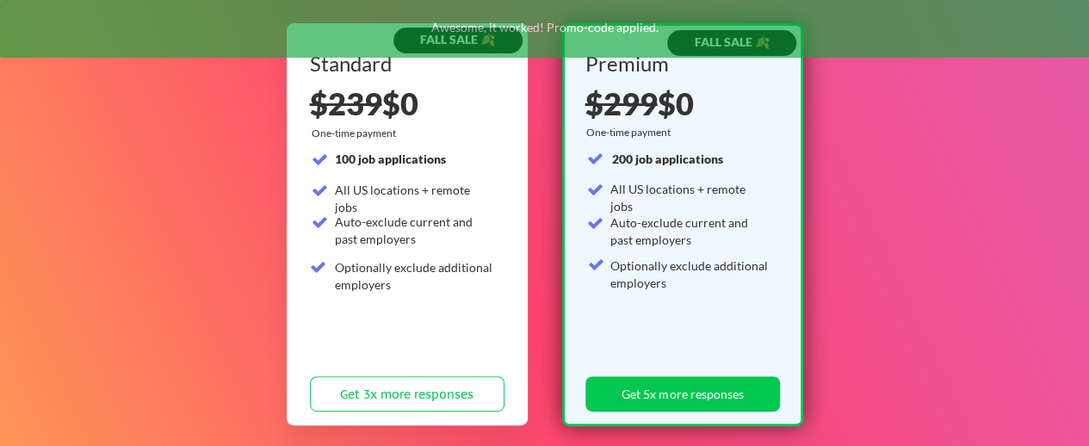
scroll to position [205, 0]
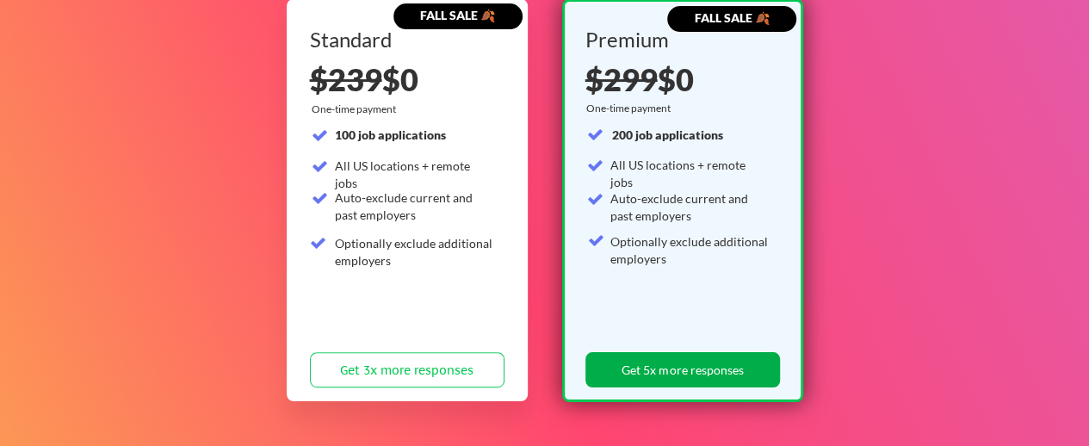
click at [662, 375] on button "Get 5x more responses" at bounding box center [683, 369] width 195 height 35
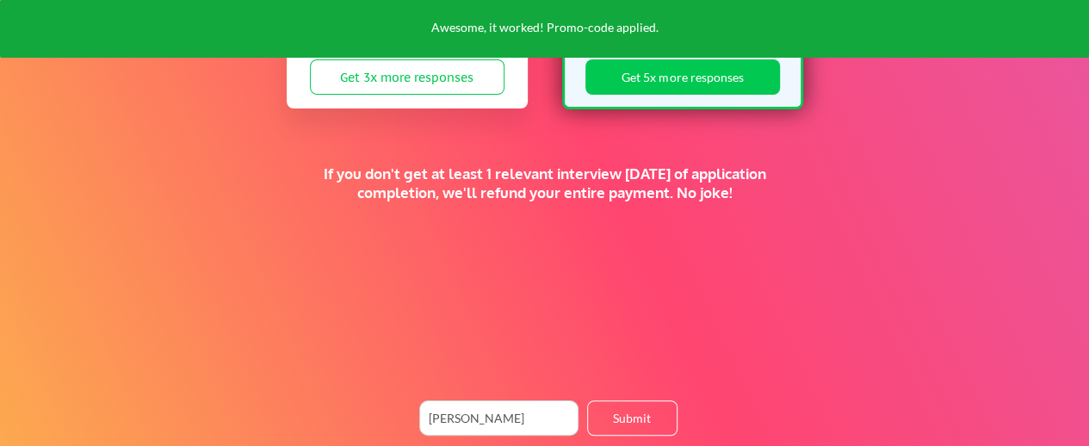
scroll to position [564, 0]
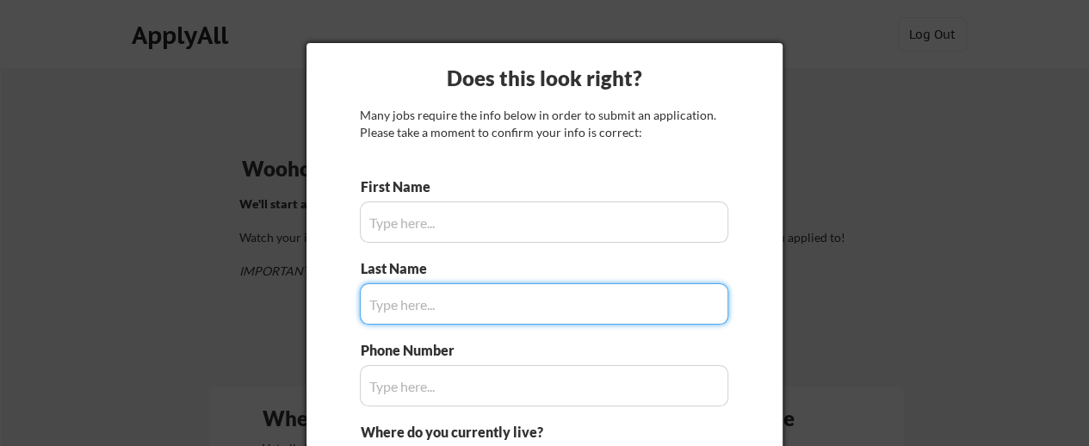
type input "Wladimir"
type input "(347) 229-5077"
type input "Lexington, SC 29072"
type input "m"
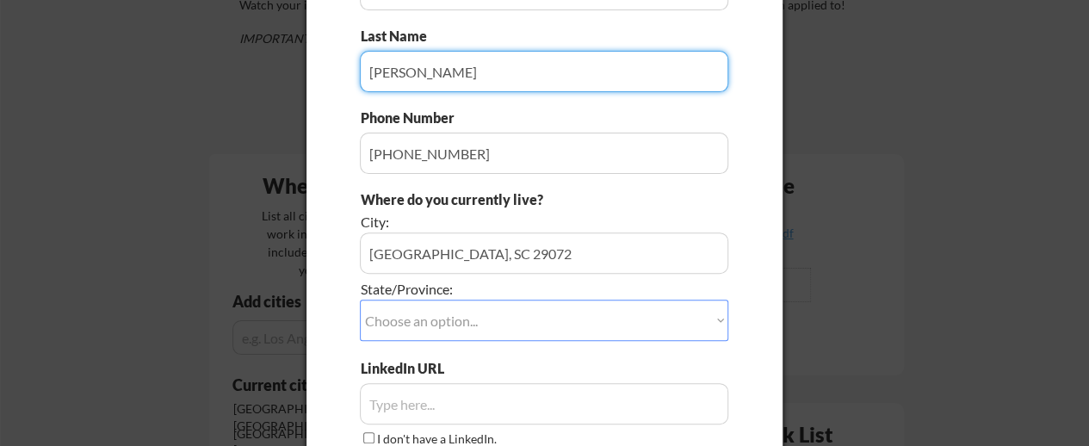
scroll to position [258, 0]
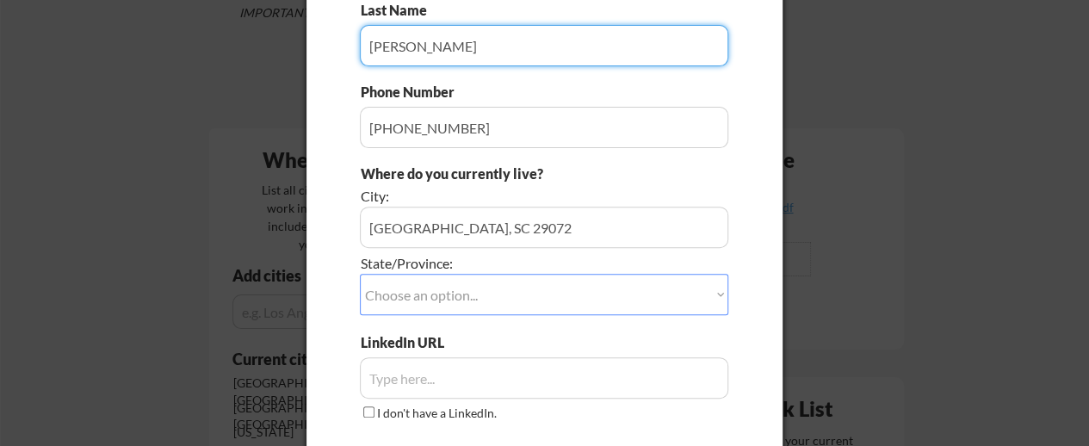
type input "Maldonado"
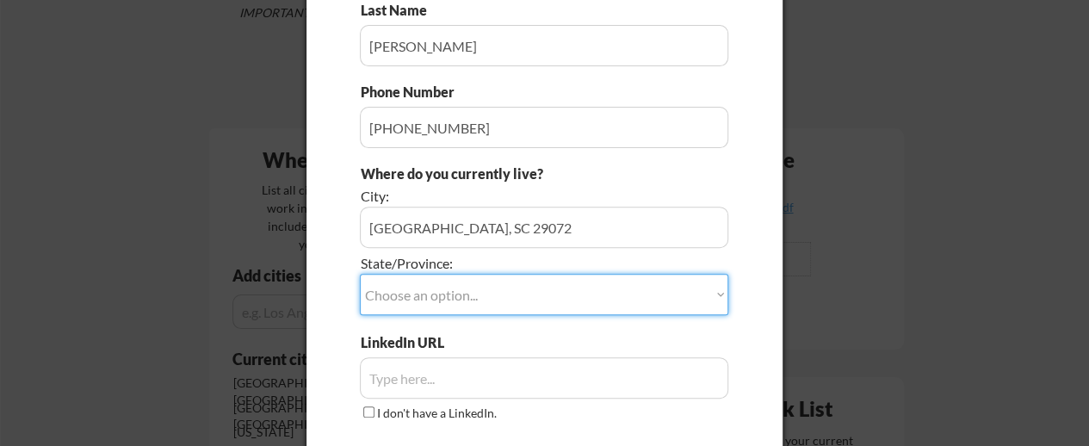
click at [513, 302] on select "Choose an option... Other/Not Applicable Alabama Alaska Alberta Arizona Arkansa…" at bounding box center [544, 294] width 369 height 41
select select ""South Carolina""
click at [360, 274] on select "Choose an option... Other/Not Applicable Alabama Alaska Alberta Arizona Arkansa…" at bounding box center [544, 294] width 369 height 41
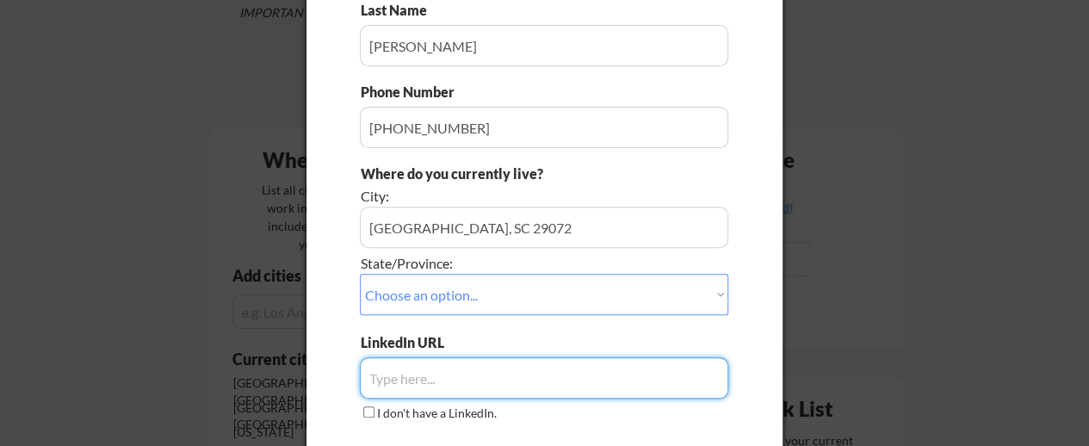
click at [536, 381] on input "input" at bounding box center [544, 377] width 369 height 41
click at [417, 387] on input "input" at bounding box center [544, 377] width 369 height 41
paste input "https://www.linkedin.com/in/wladimir-maldonado/"
type input "https://www.linkedin.com/in/wladimir-maldonado/"
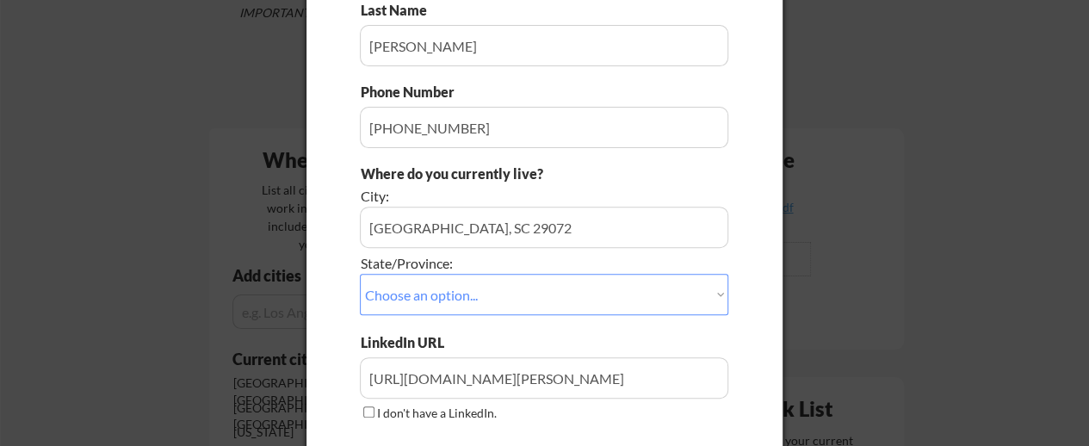
click at [813, 228] on div at bounding box center [544, 223] width 1089 height 446
click at [427, 225] on input "input" at bounding box center [544, 227] width 369 height 41
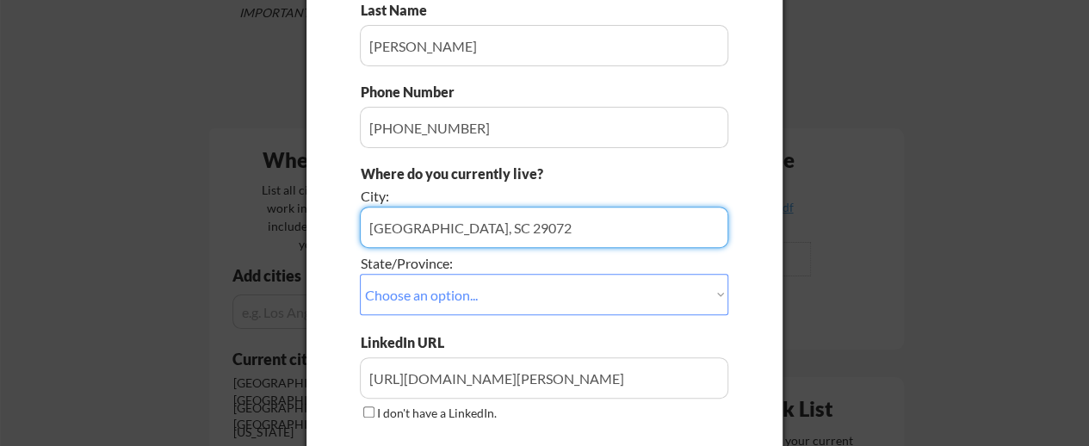
drag, startPoint x: 429, startPoint y: 225, endPoint x: 532, endPoint y: 221, distance: 103.4
click at [532, 221] on input "input" at bounding box center [544, 227] width 369 height 41
type input "Lexington"
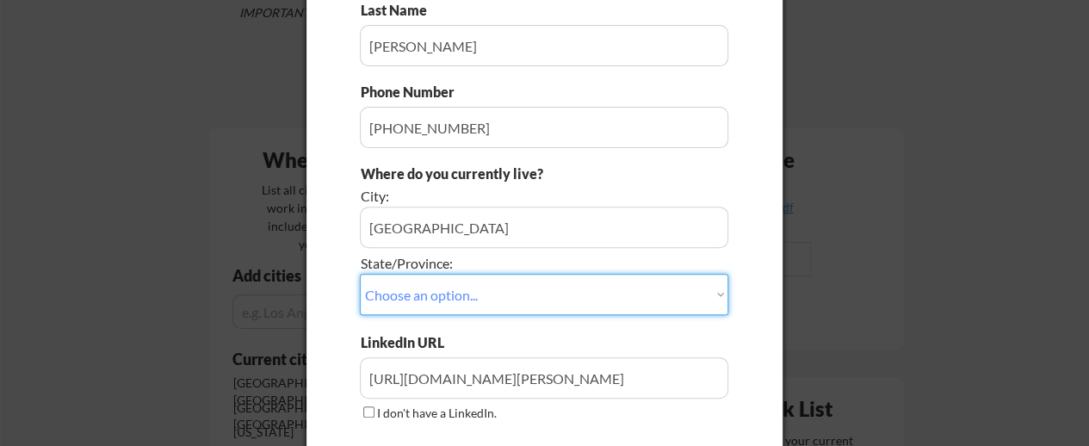
click at [474, 294] on select "Choose an option... Other/Not Applicable Alabama Alaska Alberta Arizona Arkansa…" at bounding box center [544, 294] width 369 height 41
click at [360, 274] on select "Choose an option... Other/Not Applicable Alabama Alaska Alberta Arizona Arkansa…" at bounding box center [544, 294] width 369 height 41
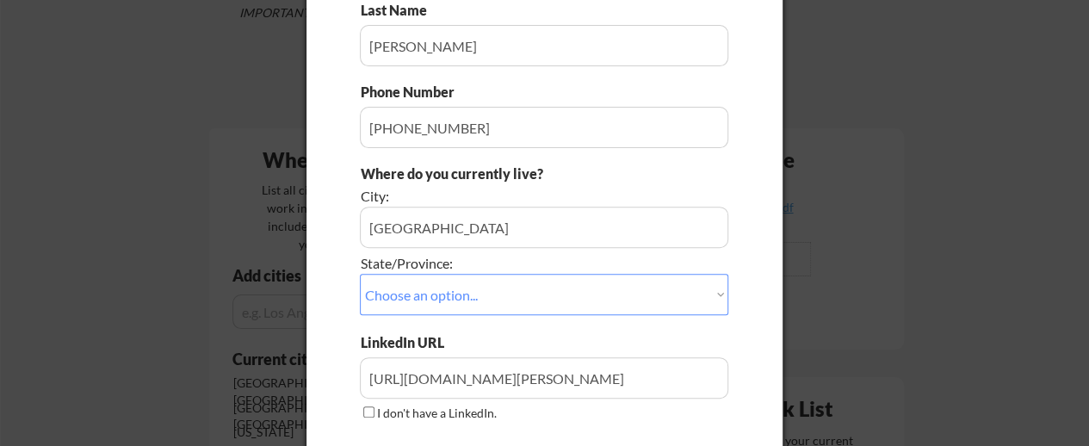
click at [485, 332] on div "Where do you currently live? City: State/Province: Choose an option... Other/No…" at bounding box center [544, 248] width 369 height 169
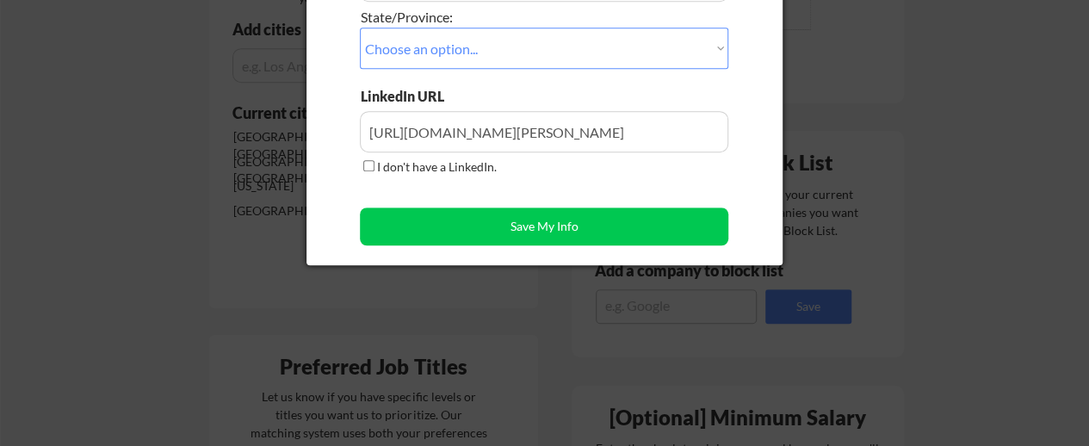
scroll to position [517, 0]
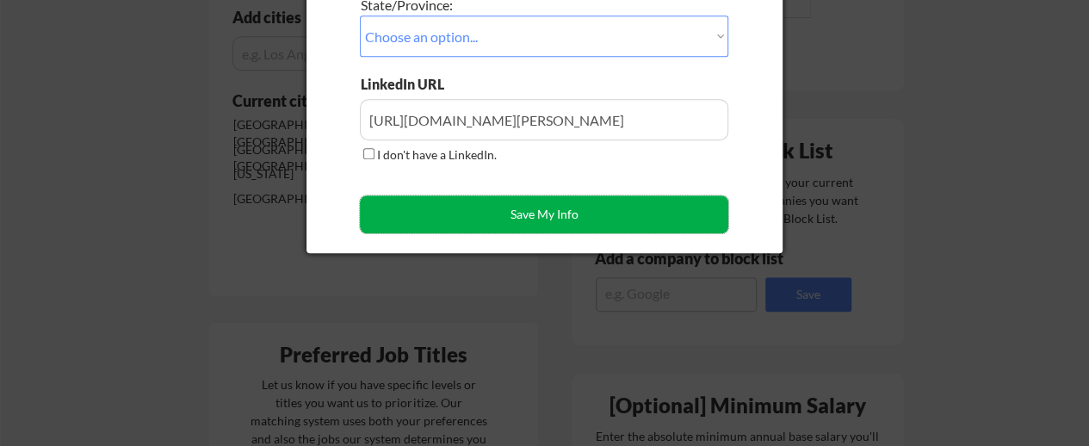
click at [498, 219] on button "Save My Info" at bounding box center [544, 214] width 369 height 38
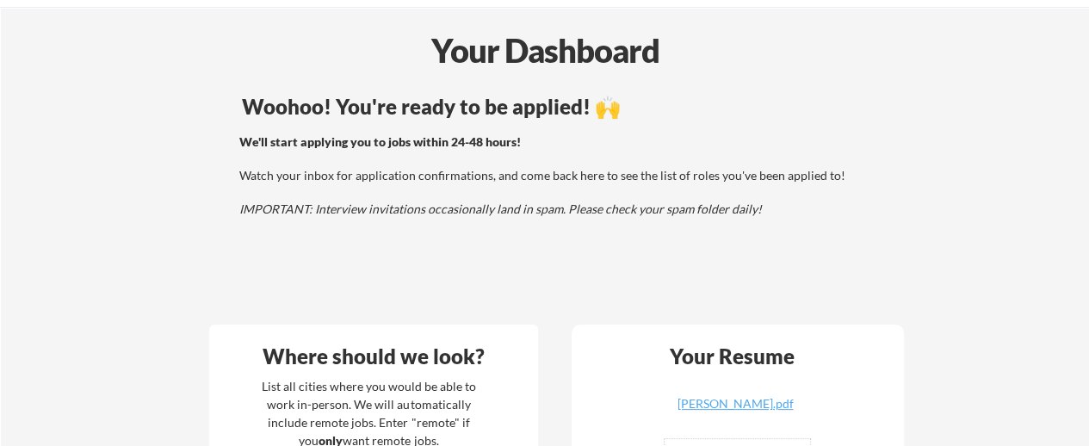
scroll to position [86, 0]
